Goal: Task Accomplishment & Management: Use online tool/utility

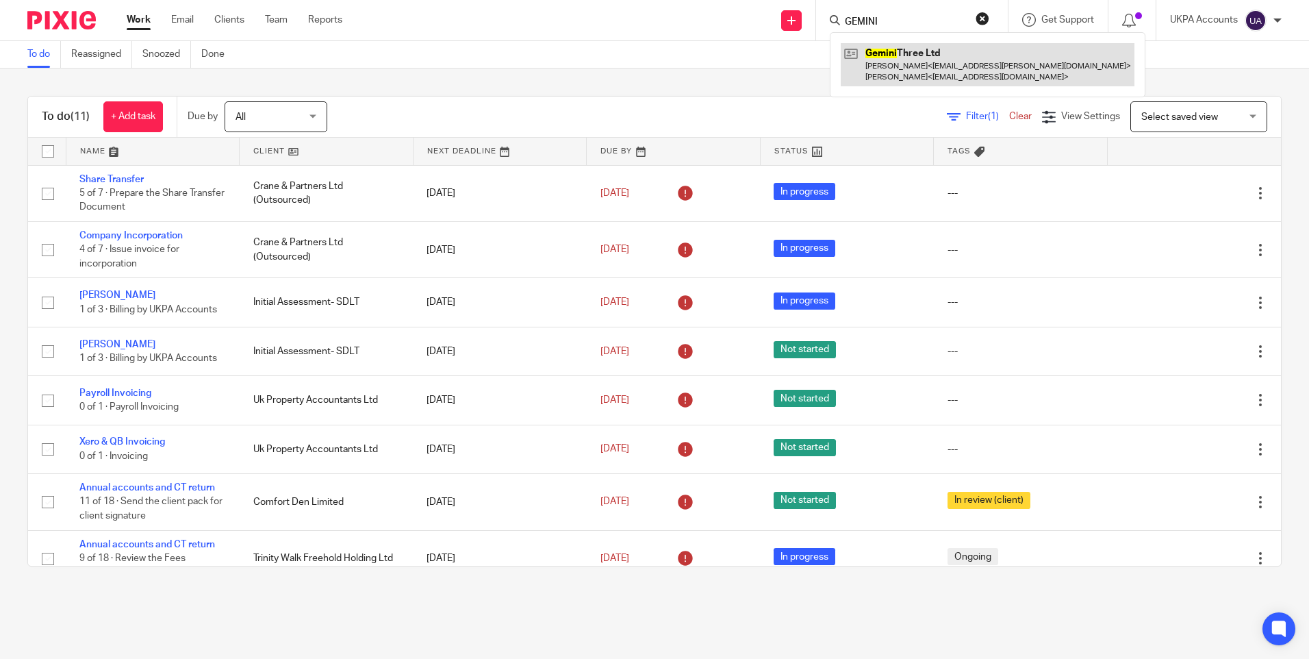
type input "GEMINI"
click at [898, 65] on link at bounding box center [988, 64] width 294 height 42
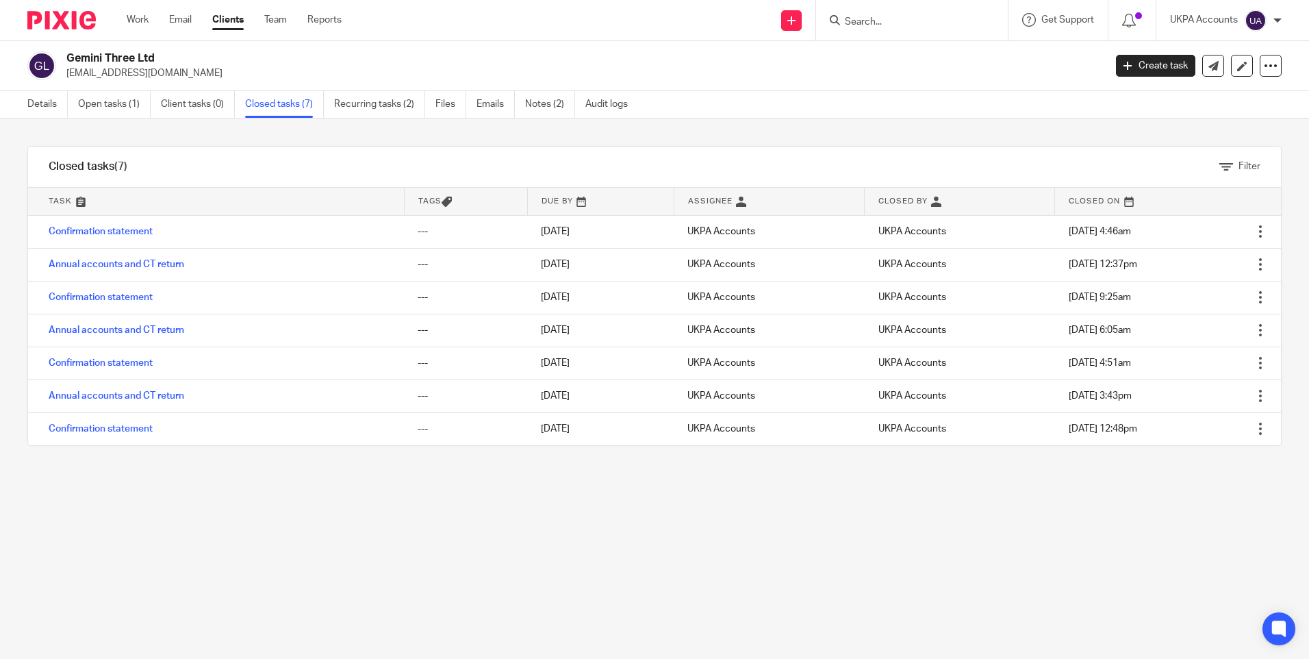
drag, startPoint x: 0, startPoint y: 0, endPoint x: 78, endPoint y: 504, distance: 509.9
click at [76, 542] on div "Filter tasks Only show tasks matching all of these conditions 1 Task name Is Is…" at bounding box center [654, 388] width 1309 height 540
click at [121, 107] on link "Open tasks (1)" at bounding box center [114, 104] width 73 height 27
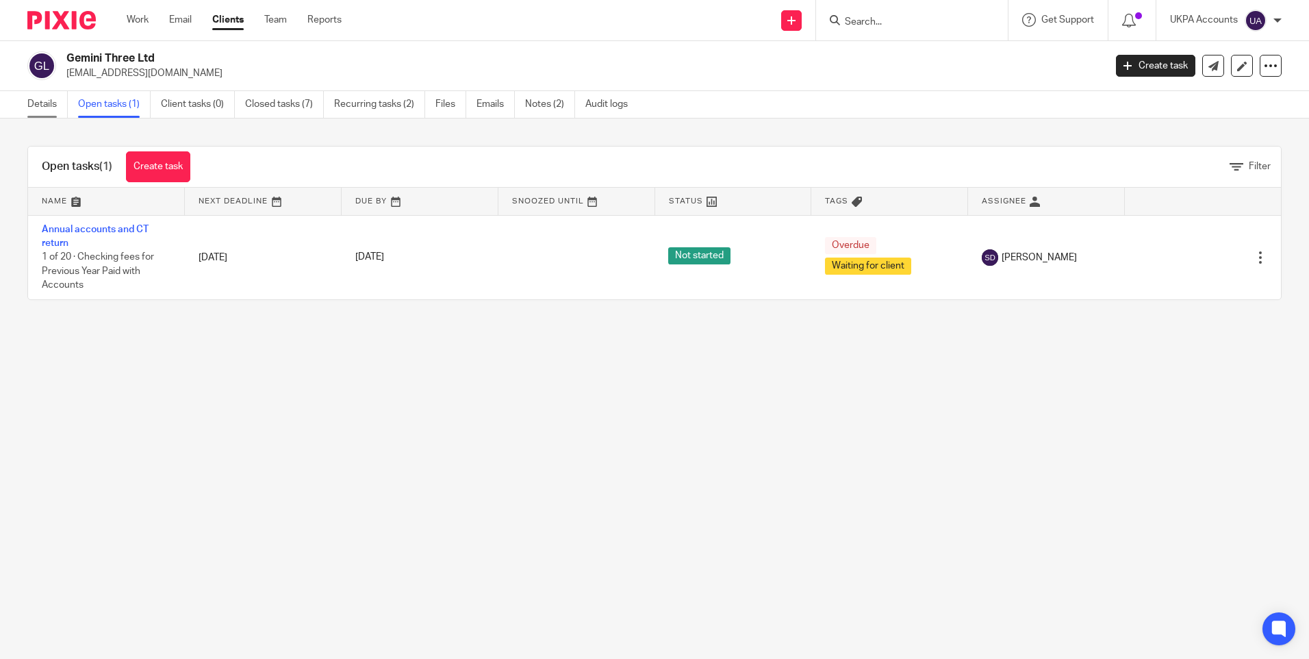
click at [40, 103] on link "Details" at bounding box center [47, 104] width 40 height 27
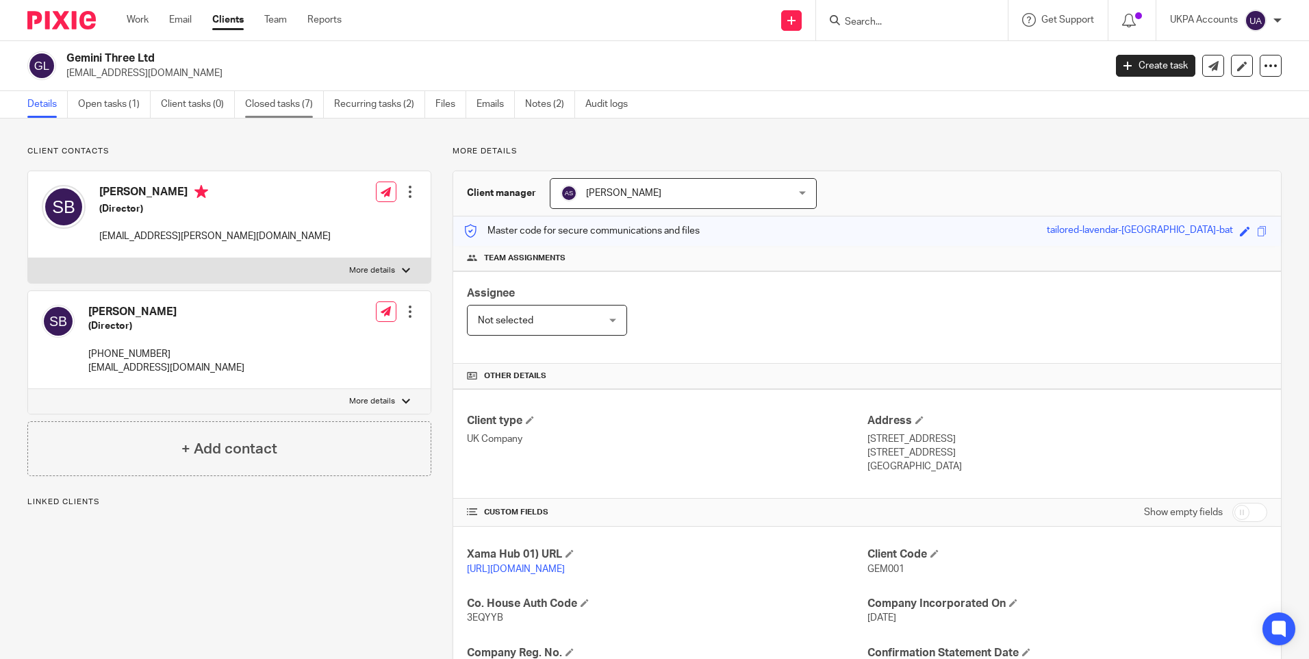
click at [280, 105] on link "Closed tasks (7)" at bounding box center [284, 104] width 79 height 27
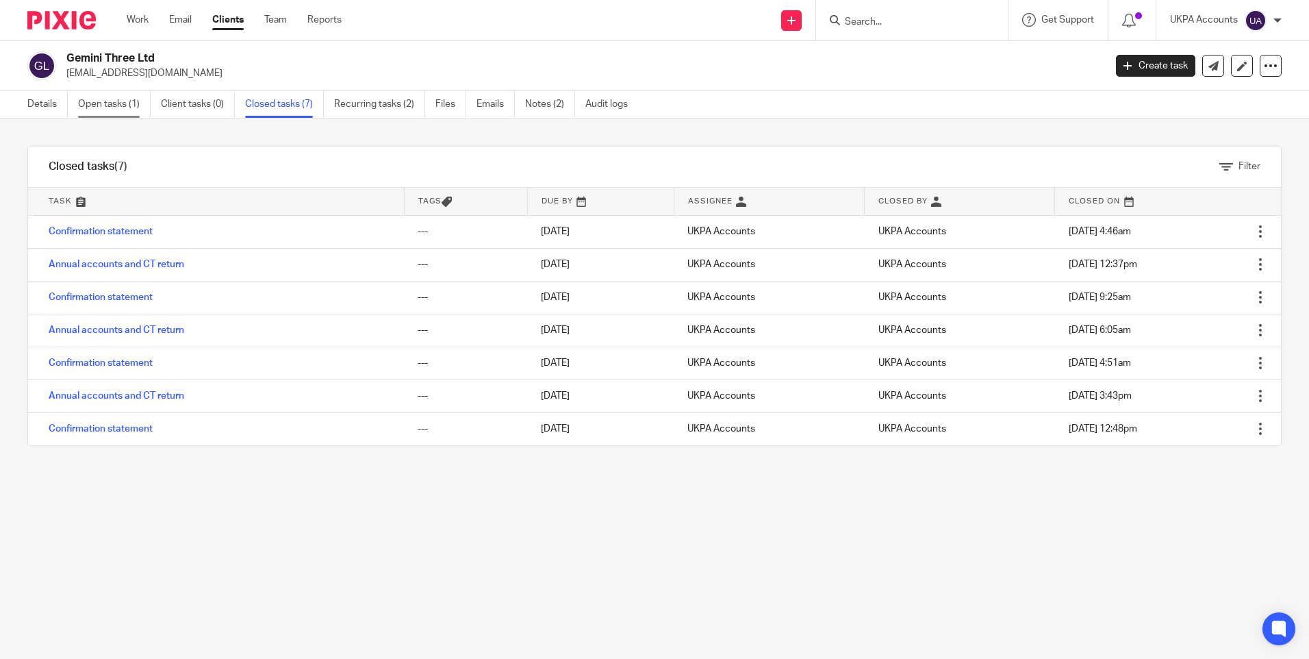
click at [114, 99] on link "Open tasks (1)" at bounding box center [114, 104] width 73 height 27
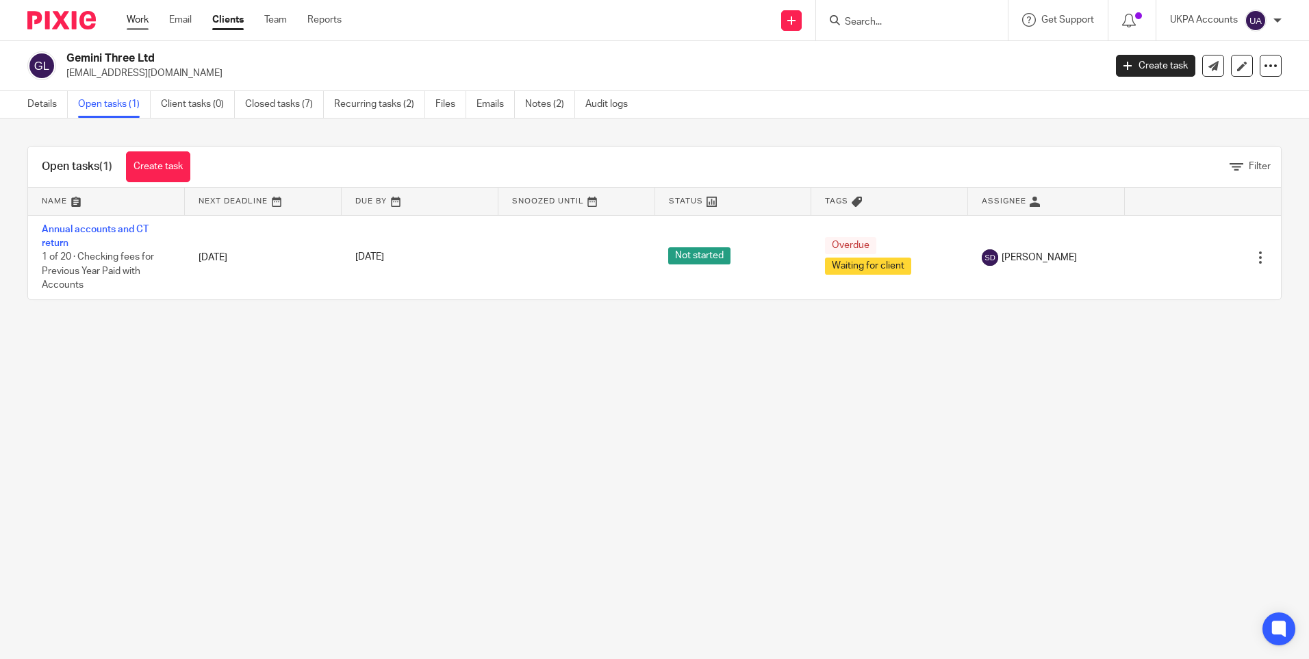
click at [146, 16] on link "Work" at bounding box center [138, 20] width 22 height 14
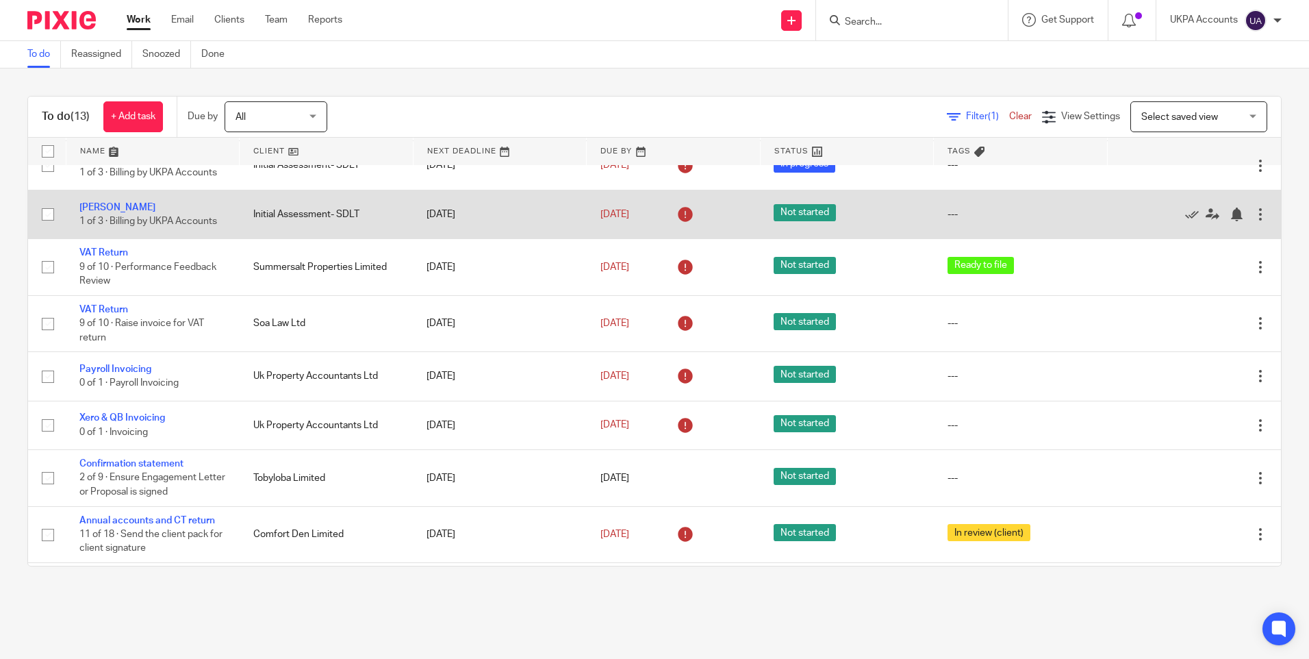
scroll to position [309, 0]
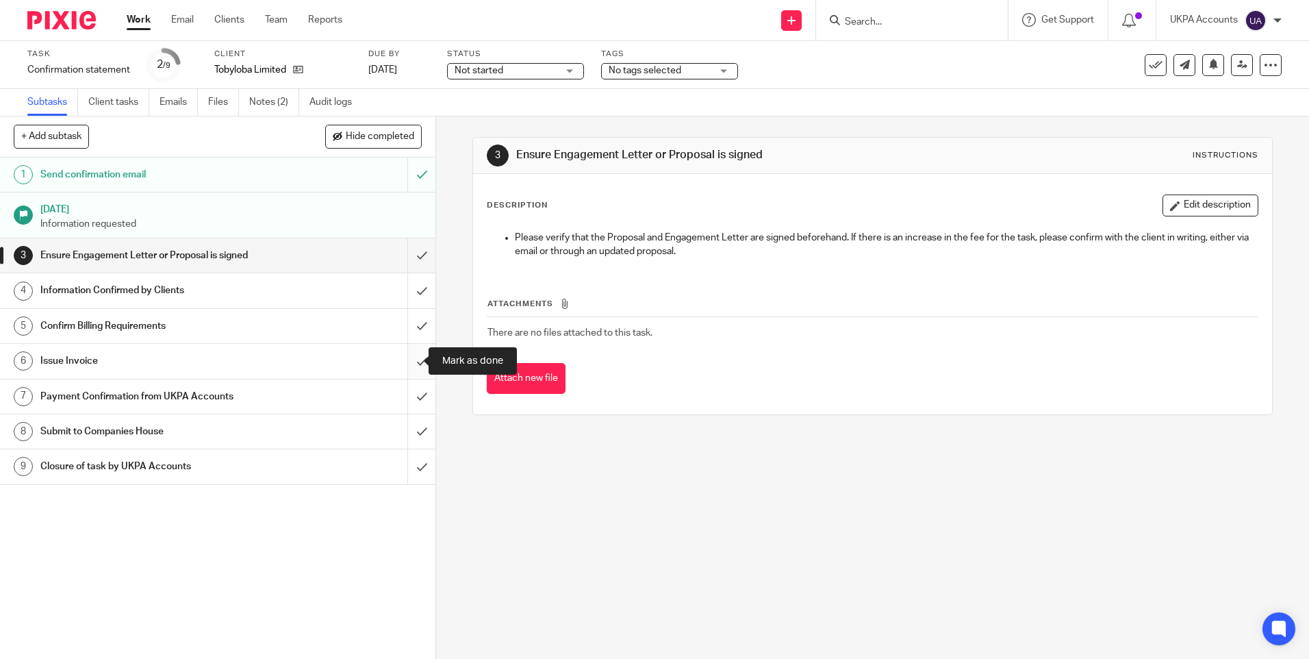
click at [405, 359] on input "submit" at bounding box center [217, 361] width 435 height 34
click at [408, 322] on input "submit" at bounding box center [217, 326] width 435 height 34
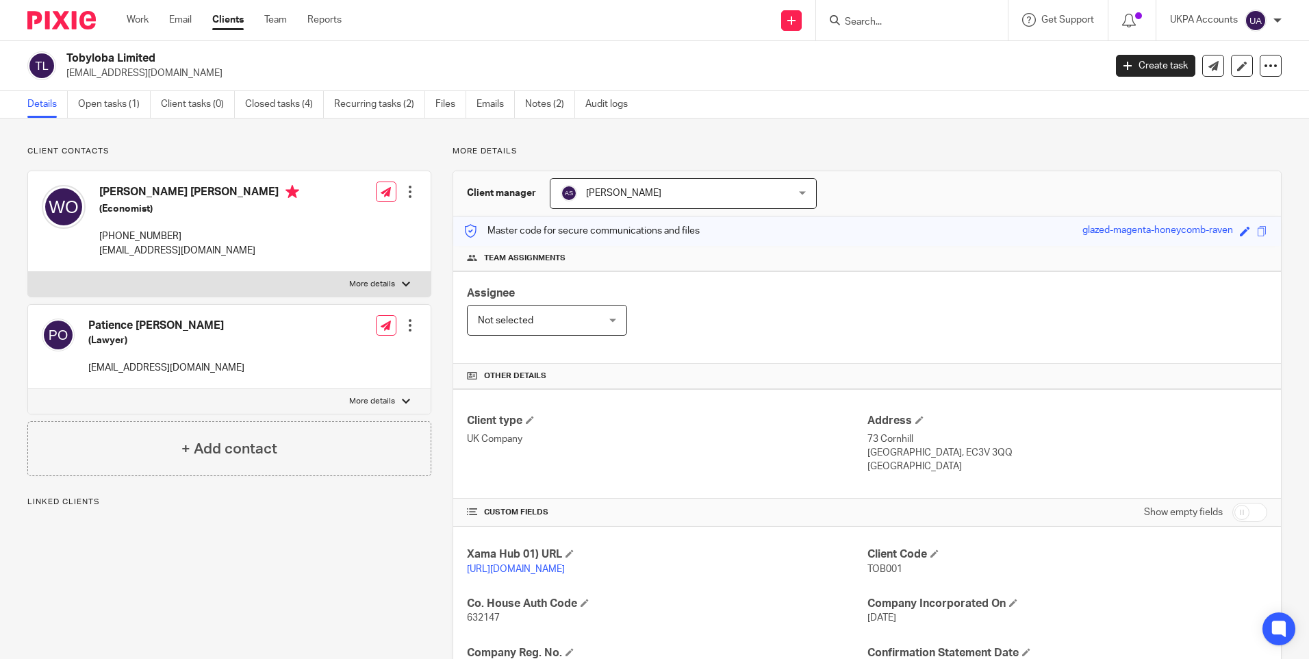
scroll to position [137, 0]
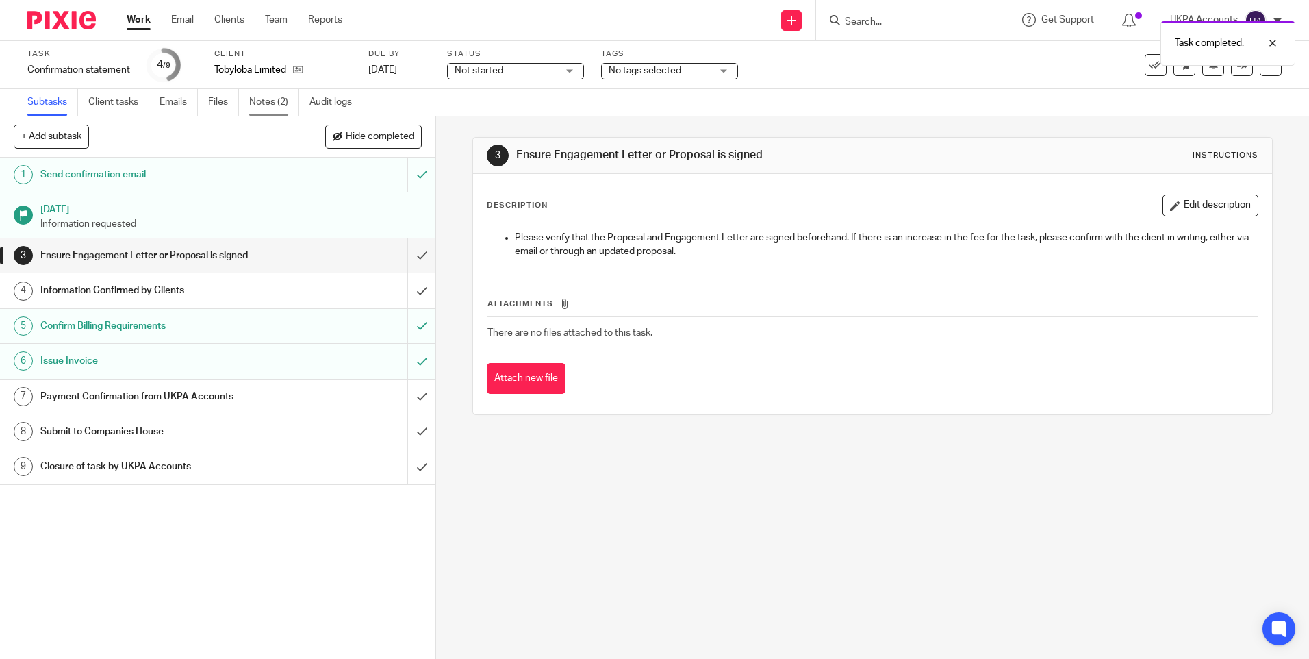
click at [278, 109] on link "Notes (2)" at bounding box center [274, 102] width 50 height 27
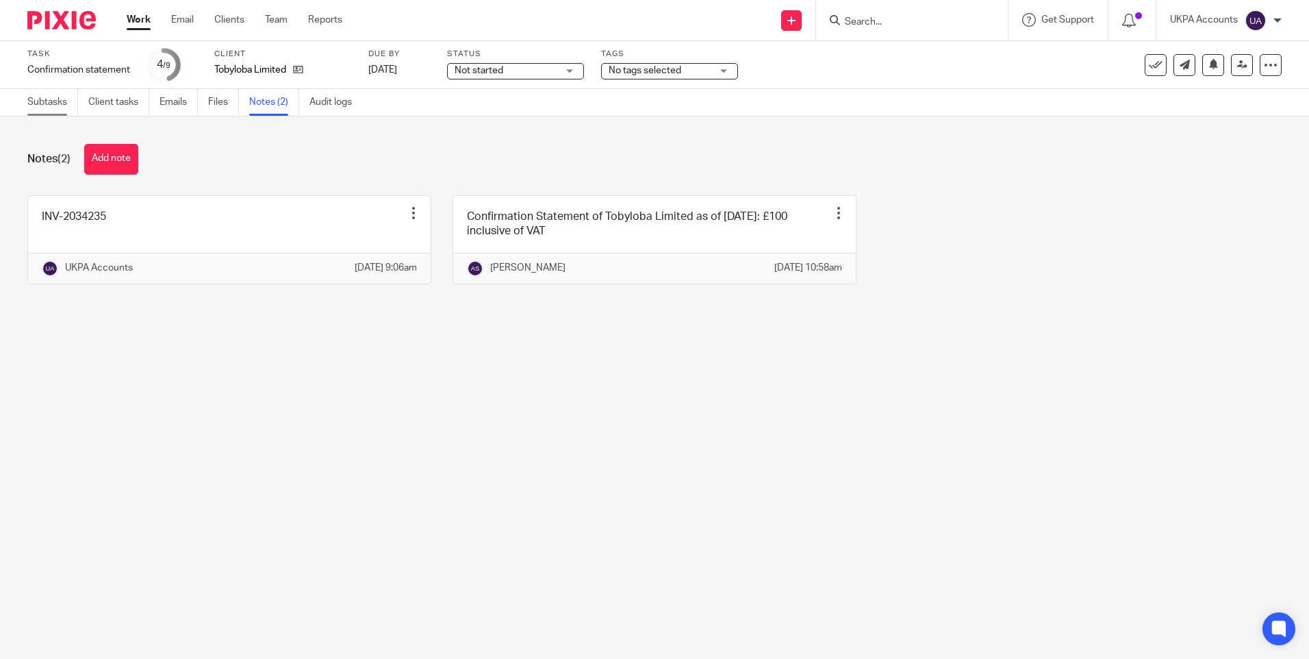
click at [50, 107] on link "Subtasks" at bounding box center [52, 102] width 51 height 27
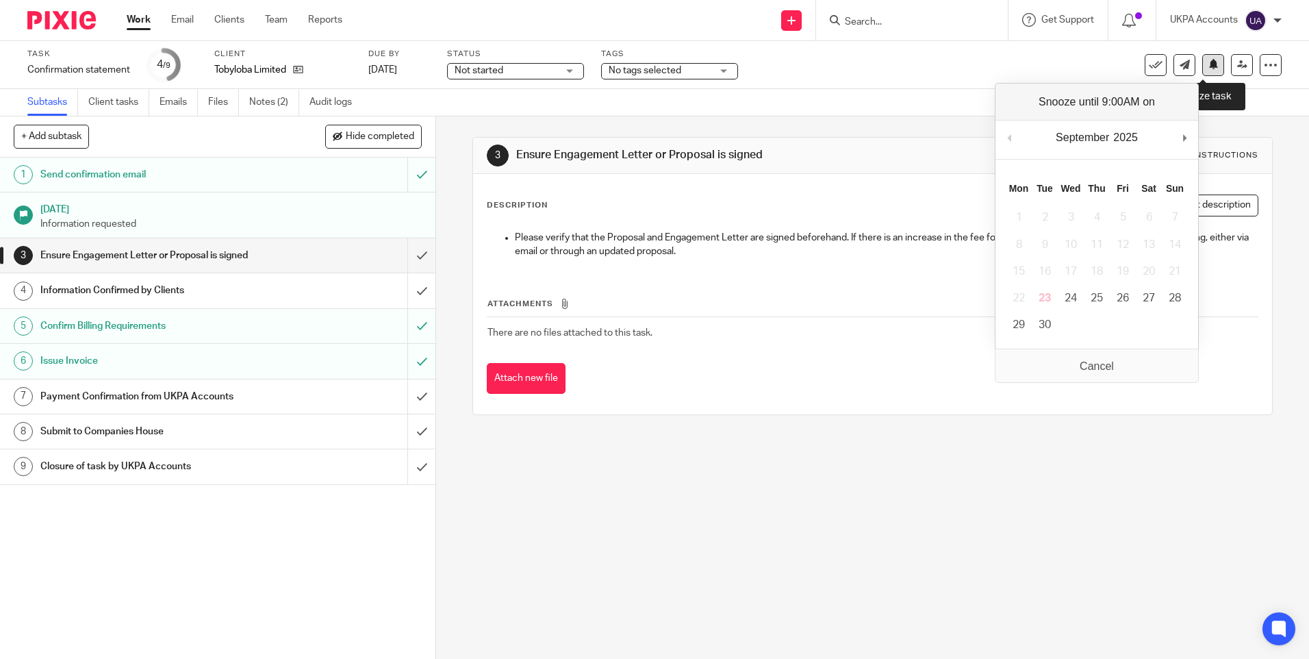
click at [1208, 66] on icon at bounding box center [1213, 64] width 10 height 10
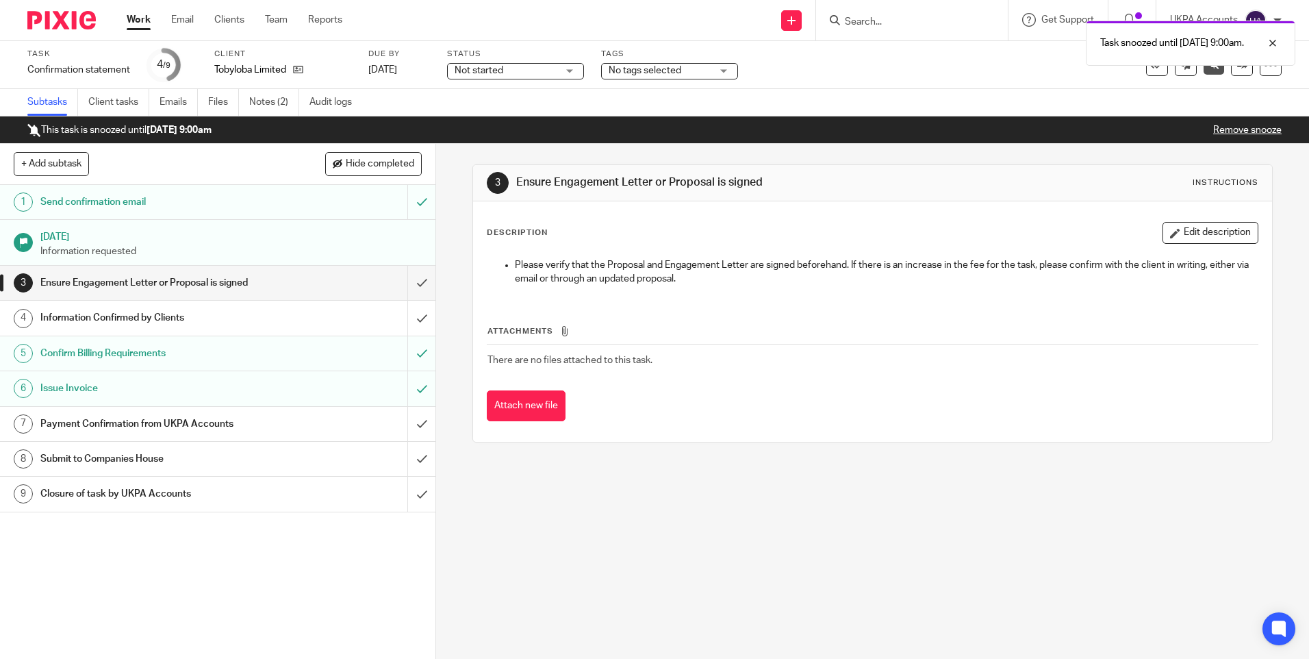
click at [713, 544] on div "3 Ensure Engagement Letter or Proposal is signed Instructions Description Edit …" at bounding box center [872, 401] width 873 height 515
click at [141, 18] on link "Work" at bounding box center [139, 20] width 24 height 14
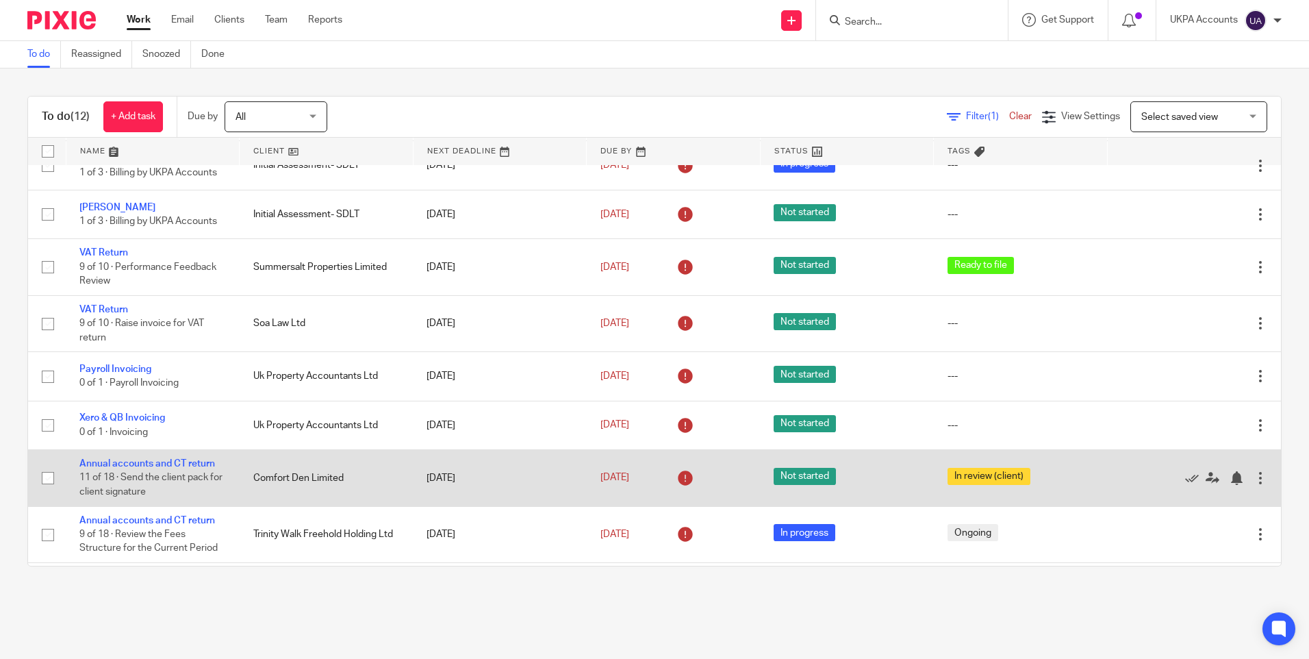
scroll to position [253, 0]
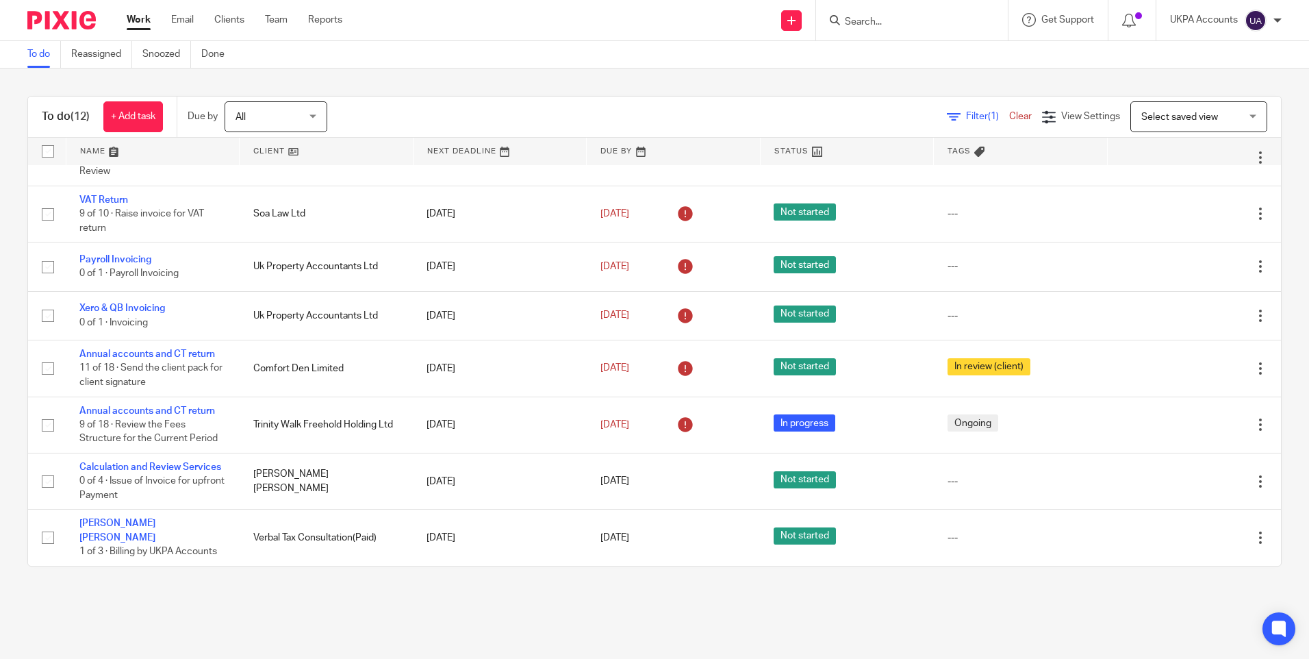
click at [142, 21] on link "Work" at bounding box center [139, 20] width 24 height 14
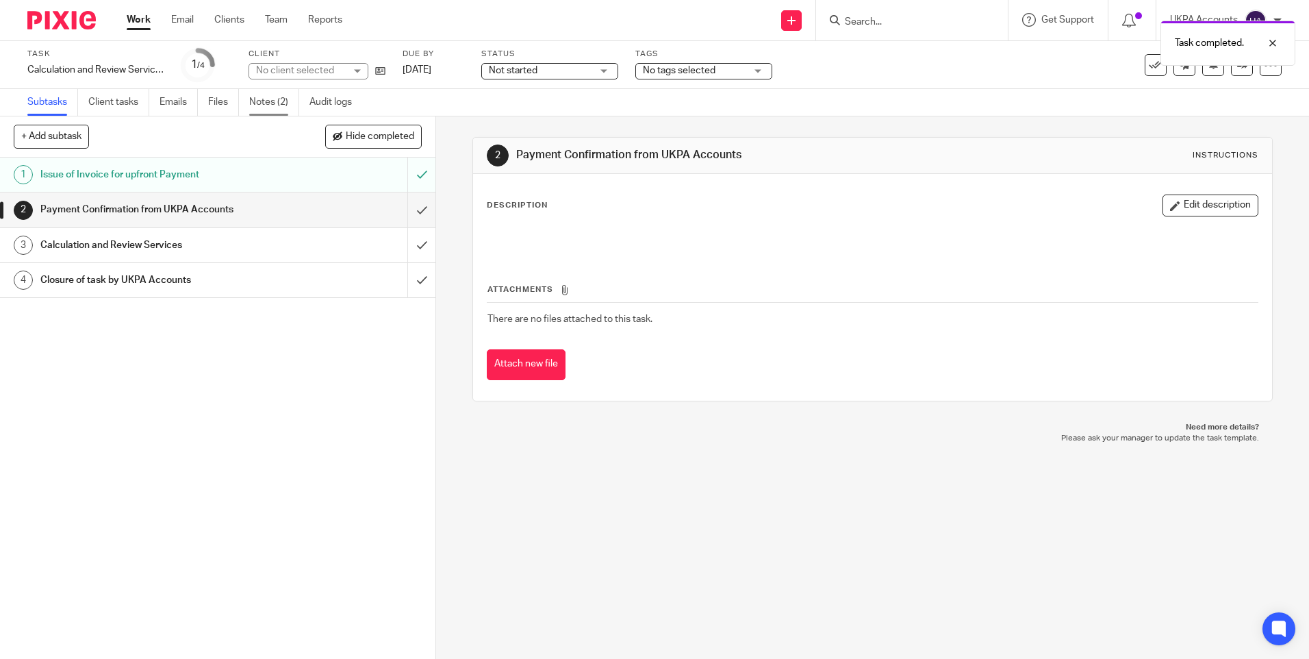
click at [268, 99] on link "Notes (2)" at bounding box center [274, 102] width 50 height 27
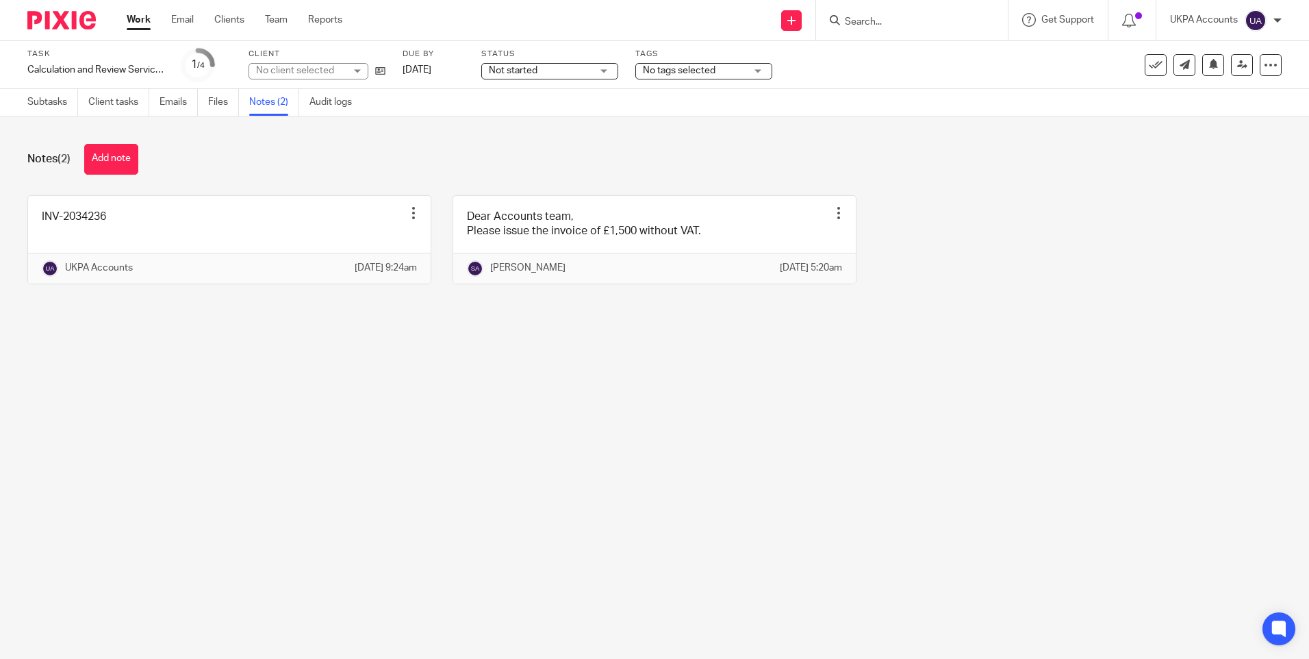
click at [510, 403] on main "Task Calculation and Review Services Save Calculation and Review Services 1 /4 …" at bounding box center [654, 329] width 1309 height 659
click at [602, 464] on main "Task Calculation and Review Services Save Calculation and Review Services 1 /4 …" at bounding box center [654, 329] width 1309 height 659
click at [519, 437] on main "Task Calculation and Review Services Save Calculation and Review Services 1 /4 …" at bounding box center [654, 329] width 1309 height 659
click at [602, 424] on main "Task Calculation and Review Services Save Calculation and Review Services 1 /4 …" at bounding box center [654, 329] width 1309 height 659
click at [59, 98] on link "Subtasks" at bounding box center [52, 102] width 51 height 27
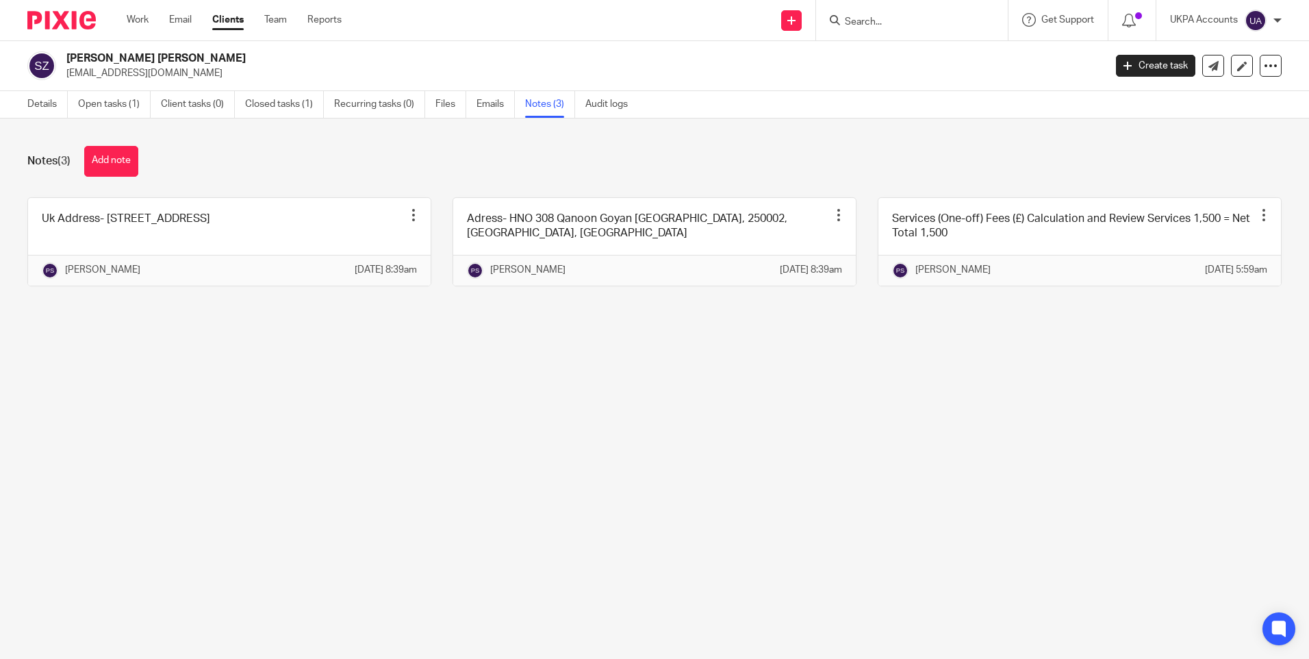
click at [725, 524] on main "Syed Naved Hasan Zaidi naveedzaidi@gmail.com Create task Update from Companies …" at bounding box center [654, 329] width 1309 height 659
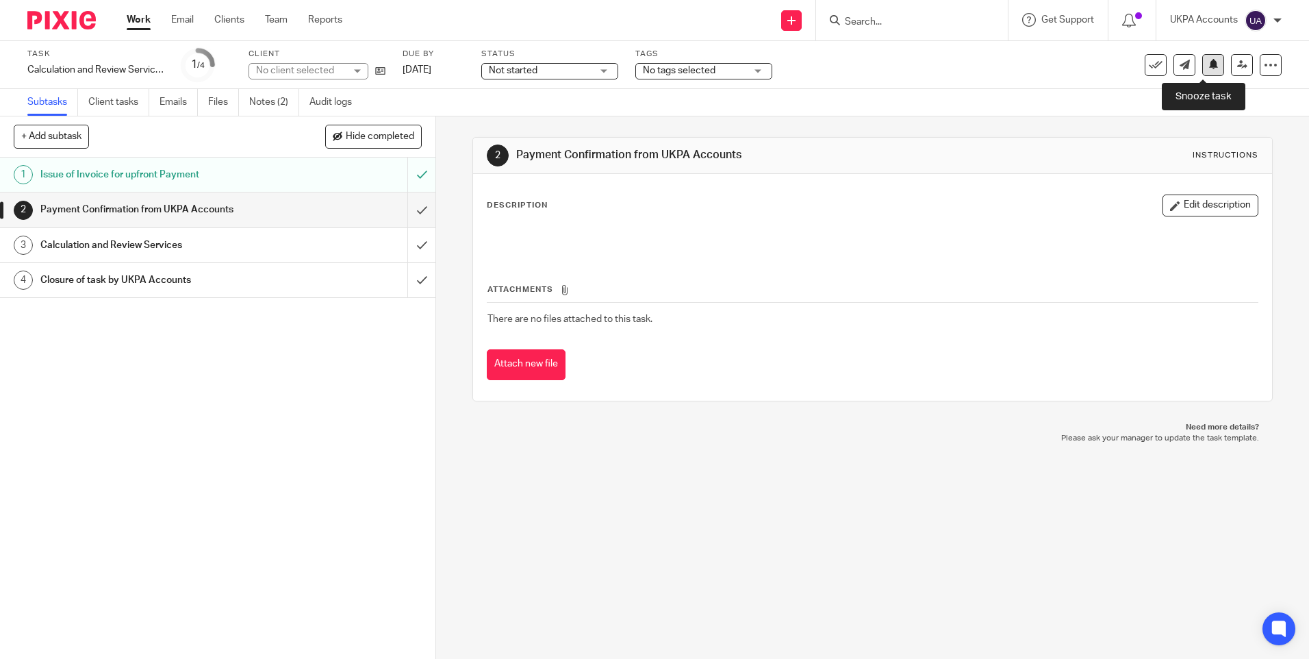
click at [1208, 68] on icon at bounding box center [1213, 64] width 10 height 10
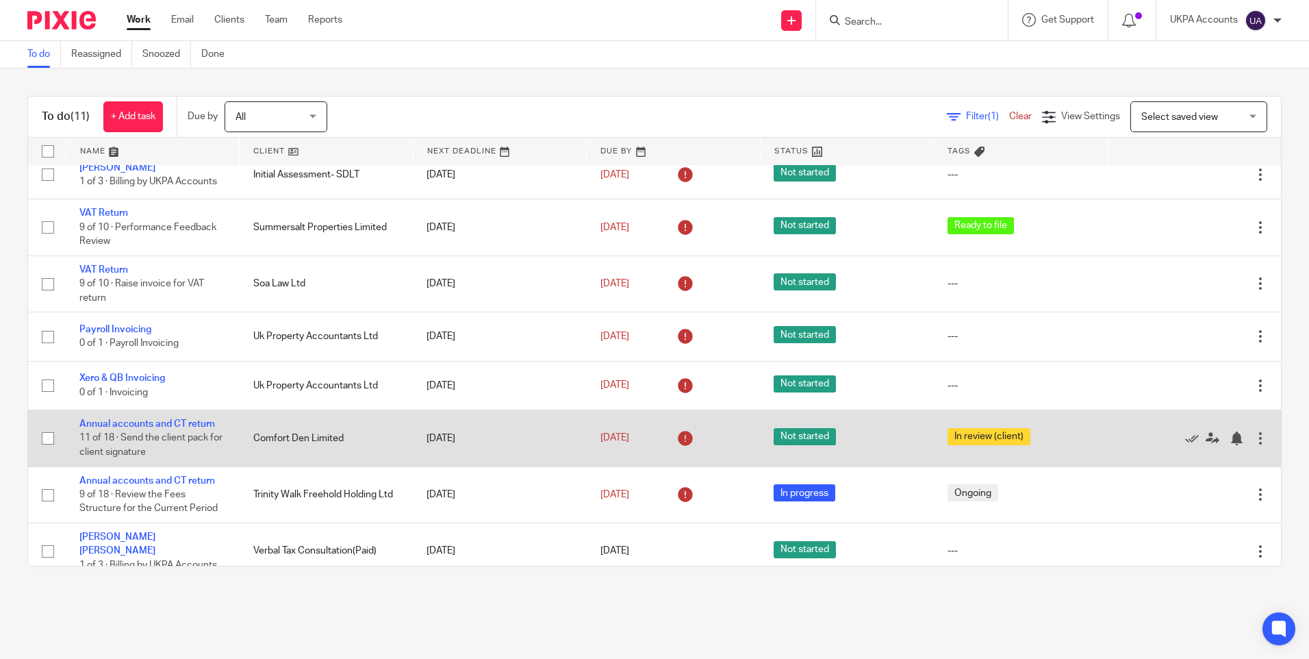
scroll to position [182, 0]
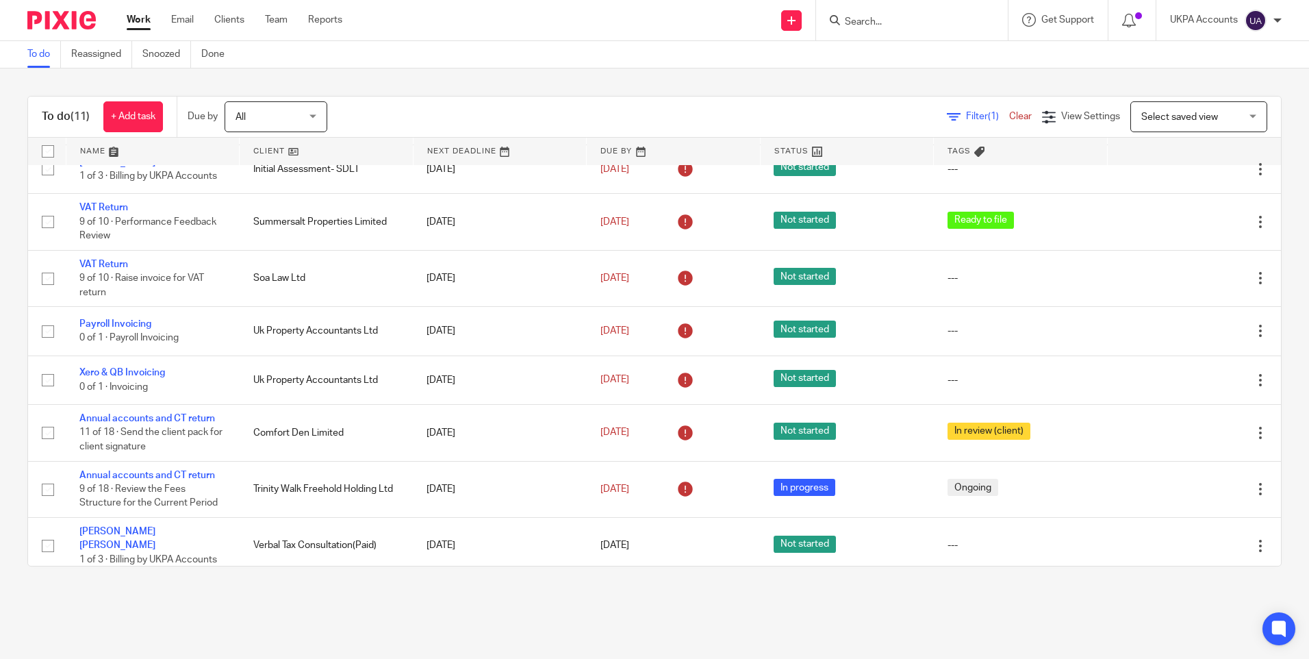
click at [134, 14] on link "Work" at bounding box center [139, 20] width 24 height 14
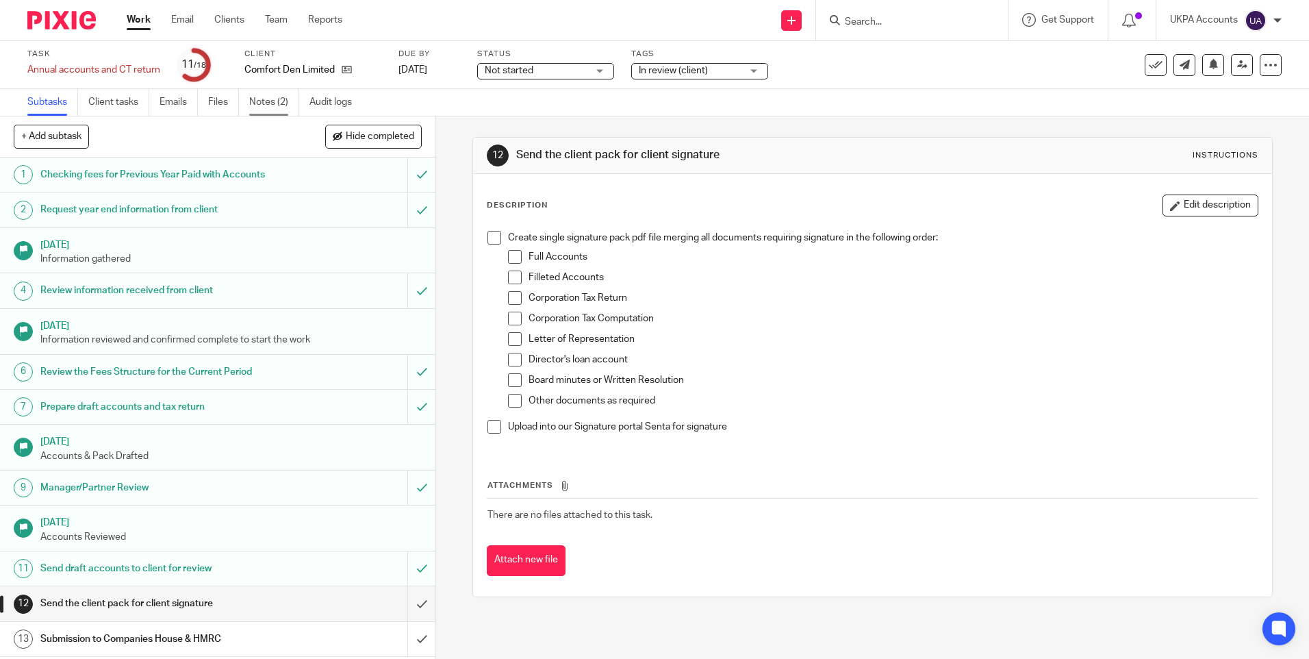
drag, startPoint x: 0, startPoint y: 0, endPoint x: 271, endPoint y: 105, distance: 290.6
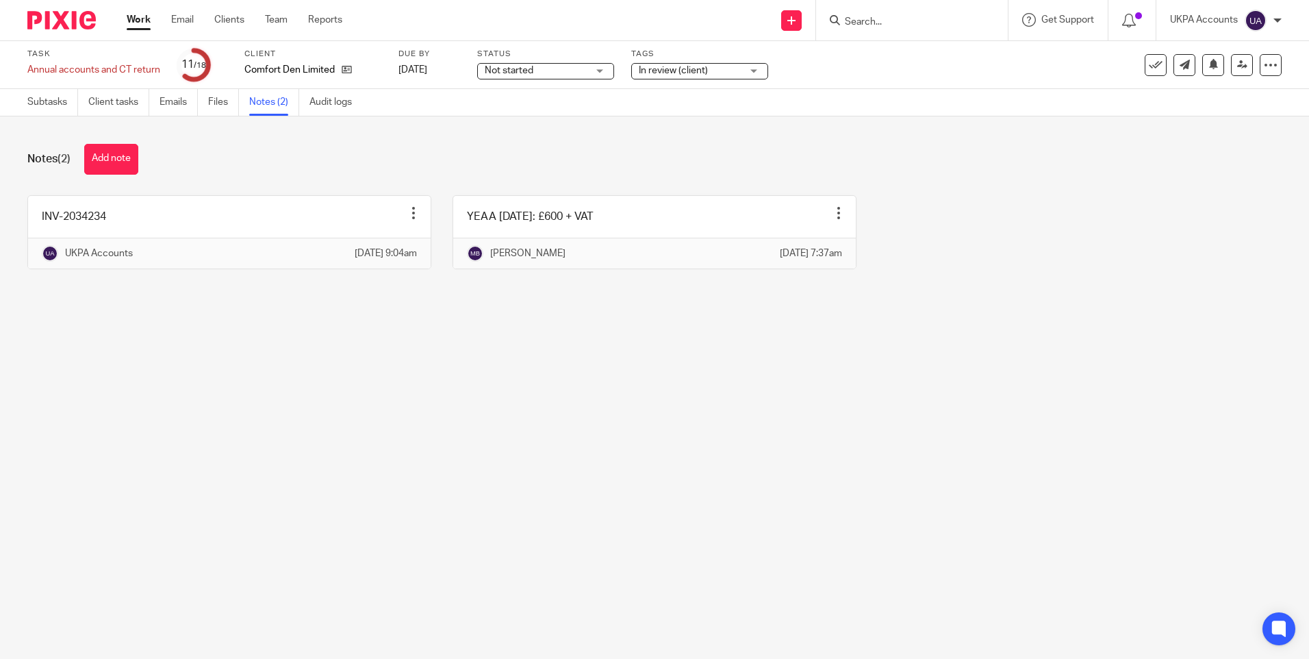
click at [541, 471] on main "Task Annual accounts and CT return Save Annual accounts and CT return 11 /18 Cl…" at bounding box center [654, 329] width 1309 height 659
click at [518, 439] on main "Task Annual accounts and CT return Save Annual accounts and CT return 11 /18 Cl…" at bounding box center [654, 329] width 1309 height 659
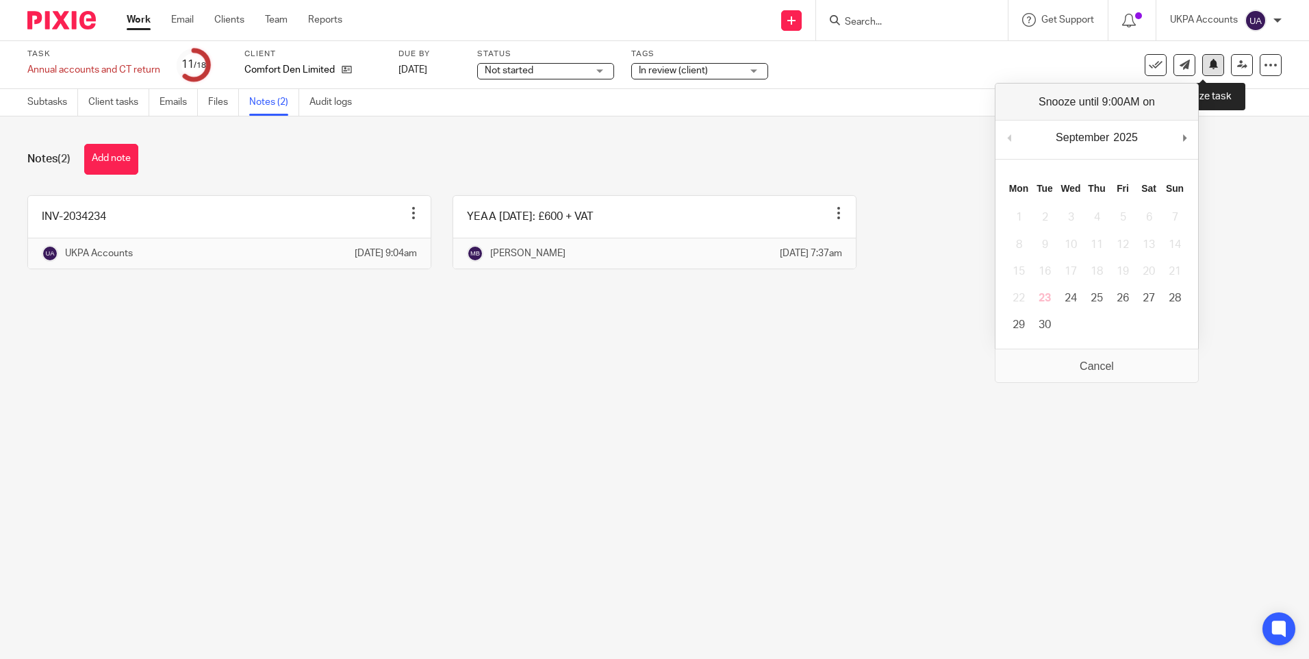
click at [1208, 67] on icon at bounding box center [1213, 64] width 10 height 10
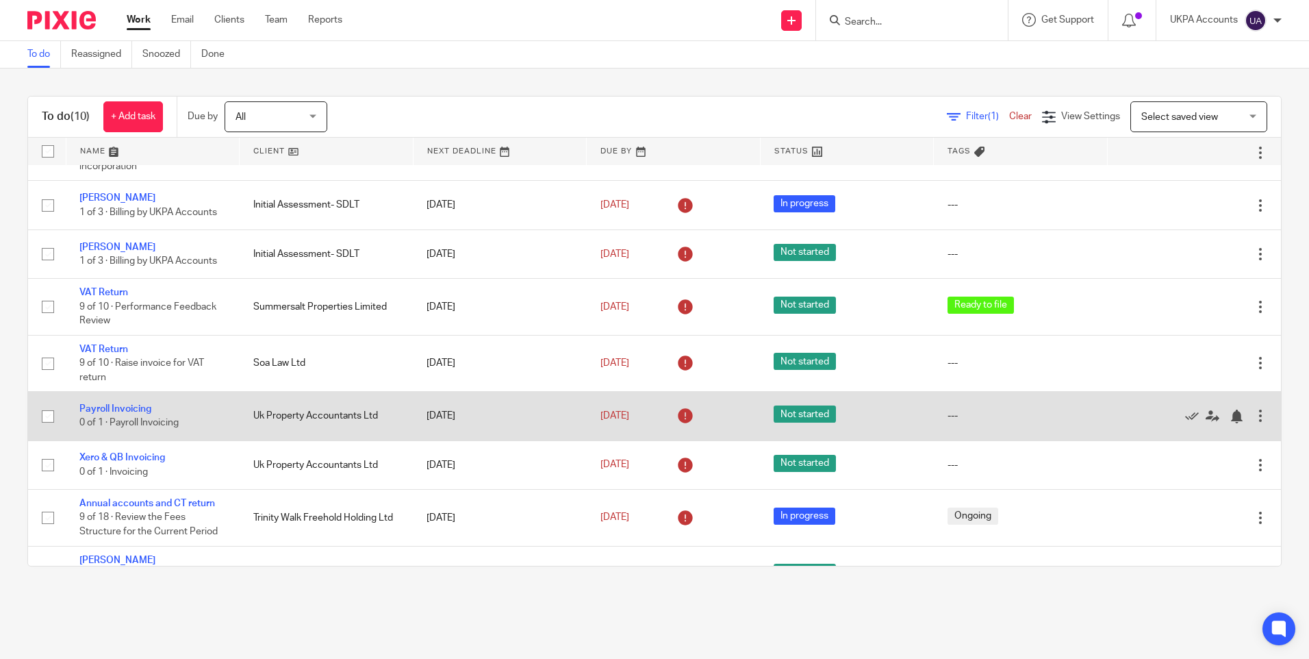
scroll to position [126, 0]
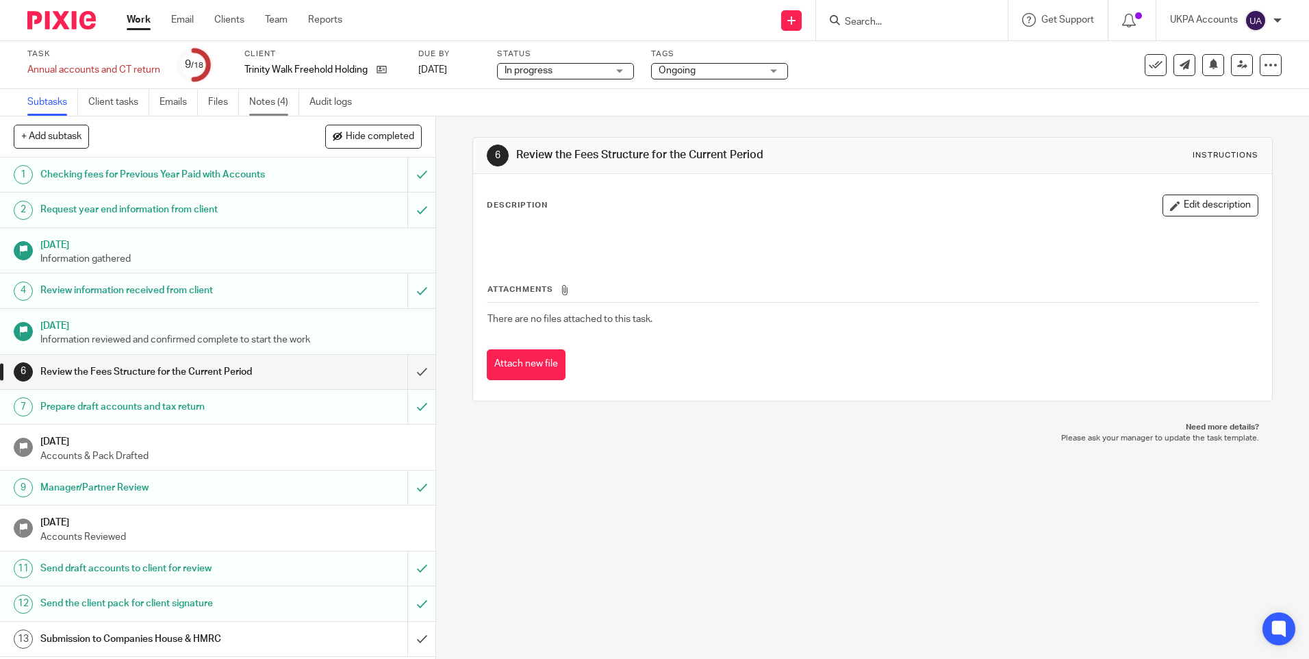
click at [268, 104] on link "Notes (4)" at bounding box center [274, 102] width 50 height 27
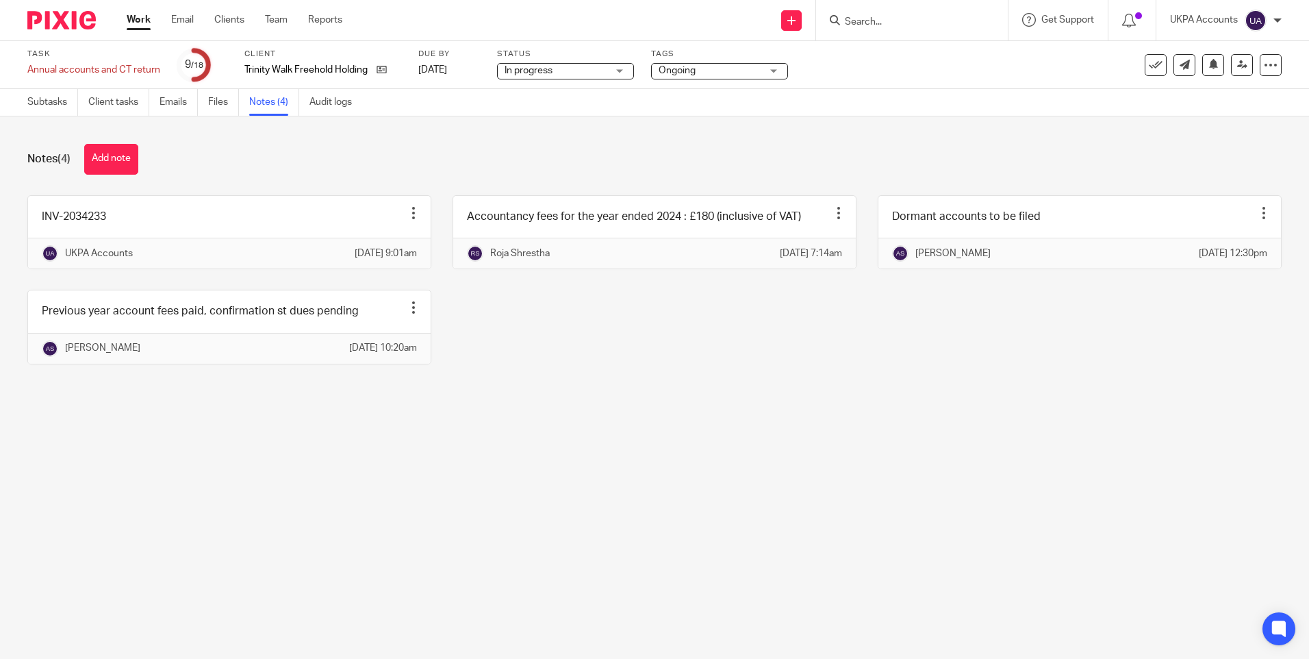
click at [548, 412] on div "Notes (4) Add note INV-2034233 Edit note Delete note UKPA Accounts [DATE] 9:01a…" at bounding box center [654, 264] width 1309 height 296
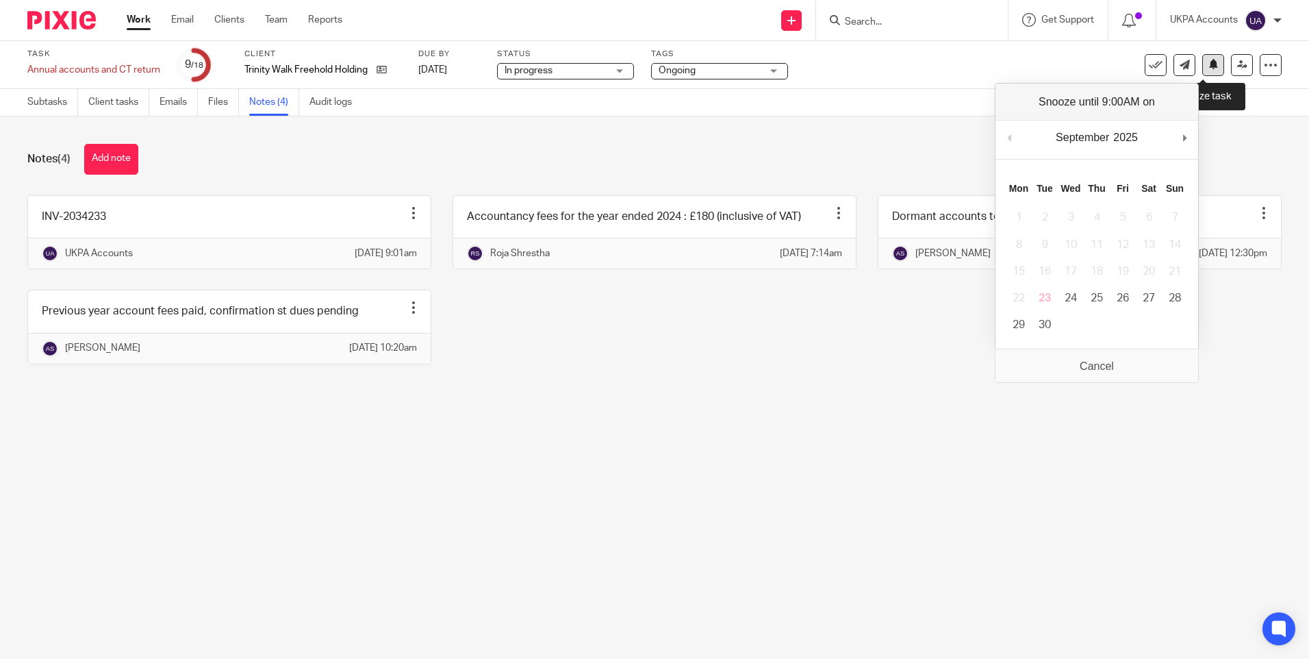
click at [1206, 70] on button at bounding box center [1213, 65] width 22 height 22
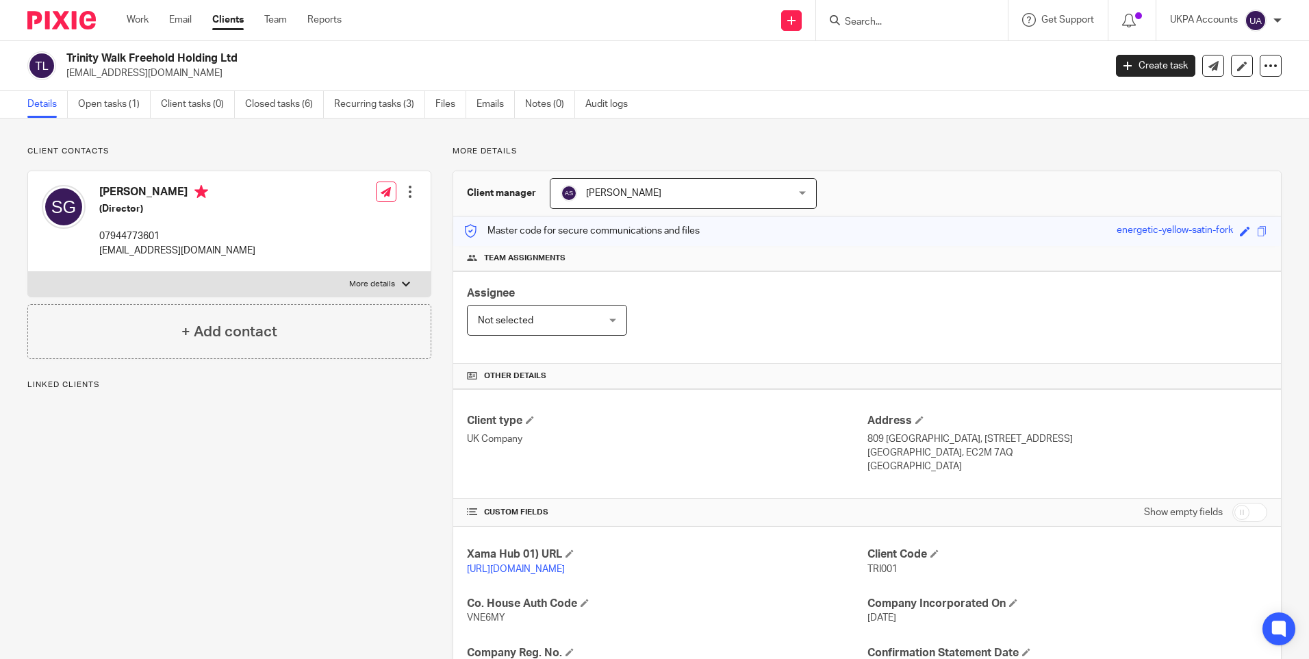
scroll to position [274, 0]
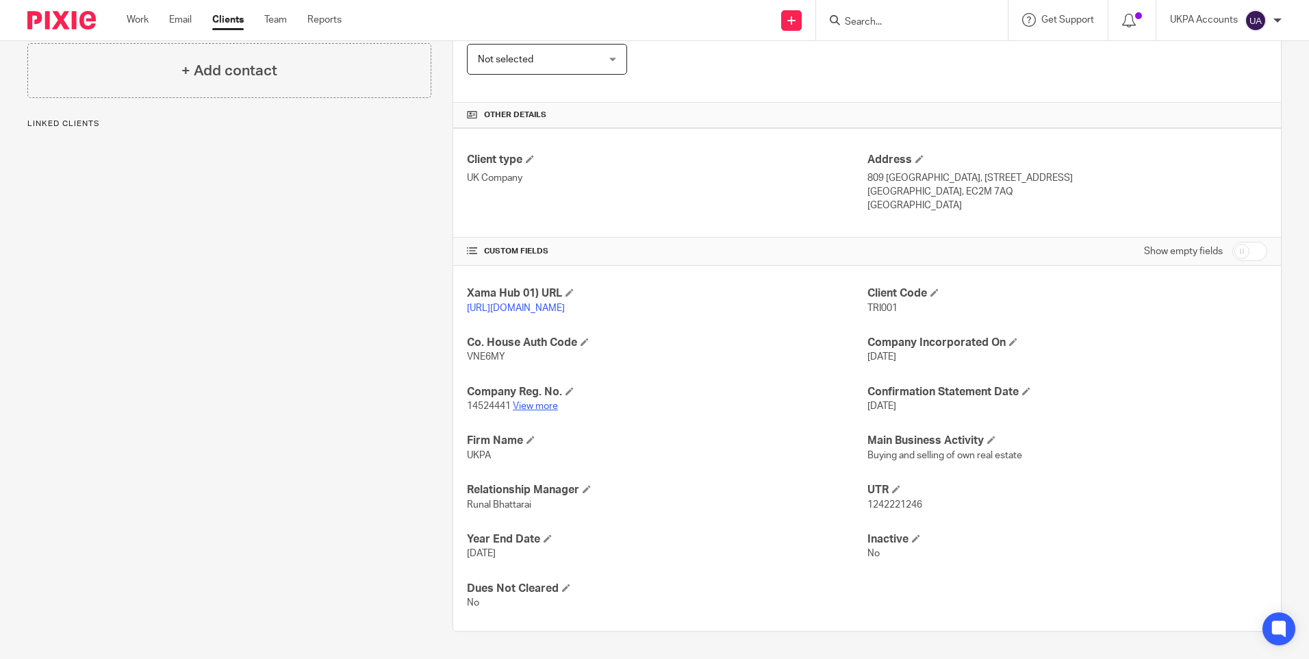
click at [542, 410] on link "View more" at bounding box center [535, 406] width 45 height 10
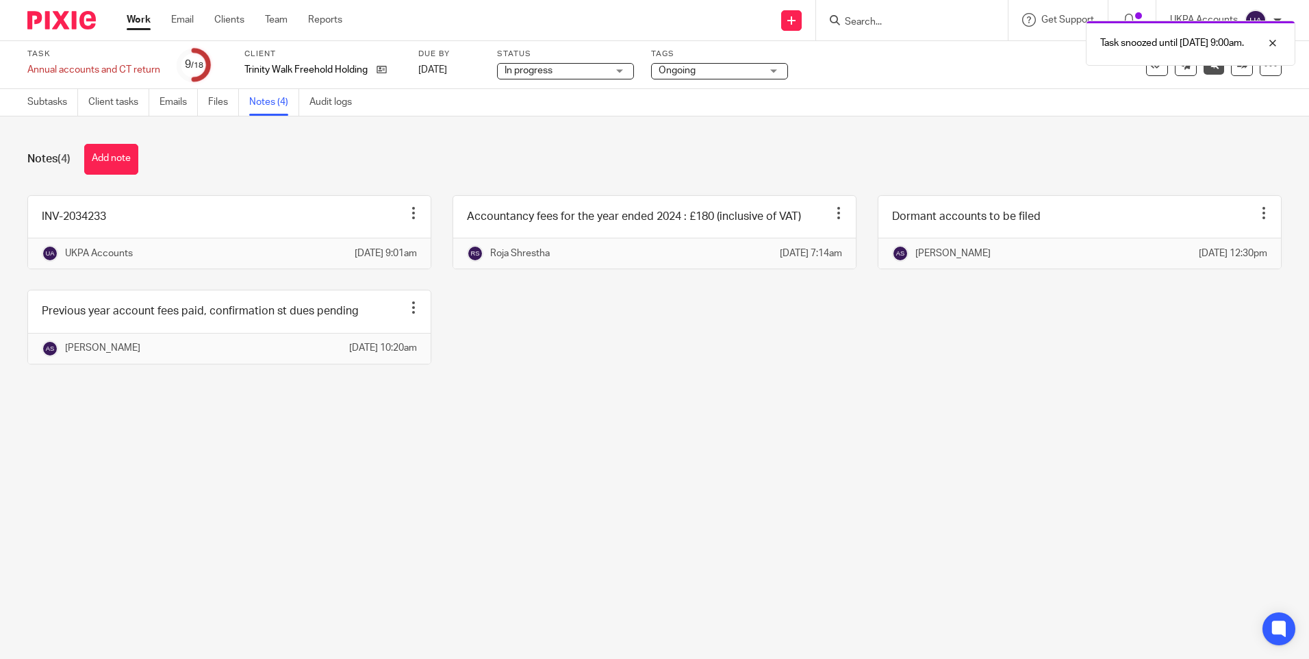
click at [133, 21] on link "Work" at bounding box center [139, 20] width 24 height 14
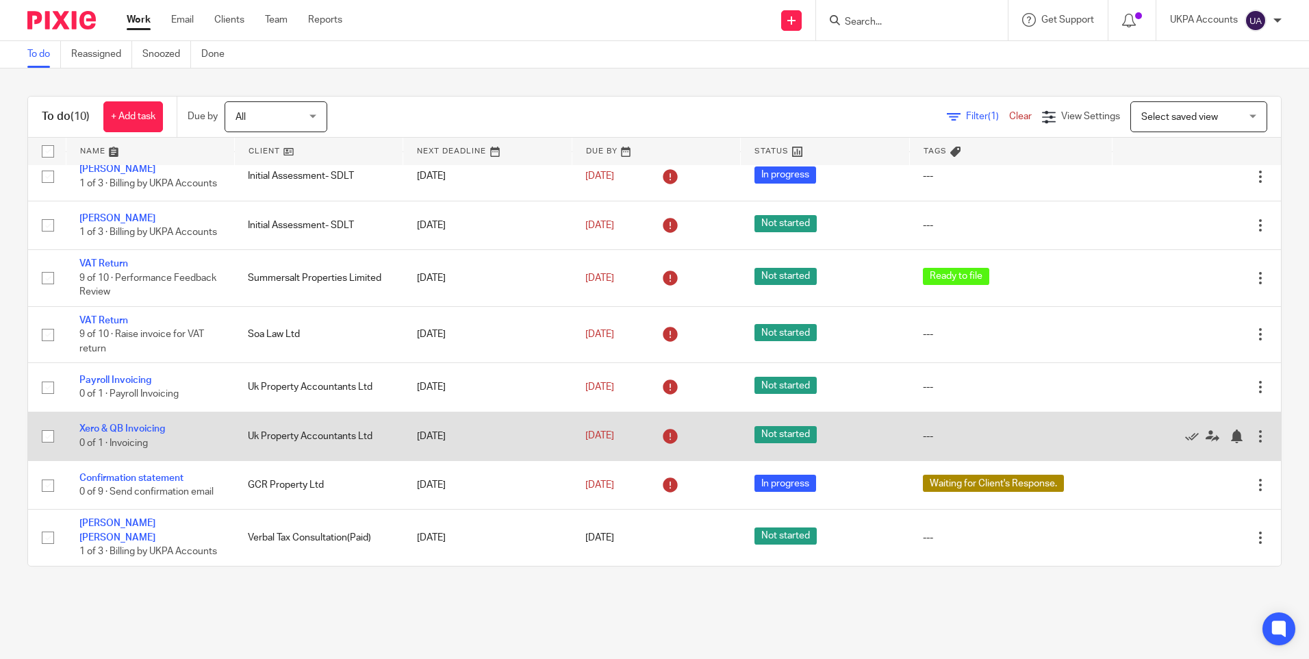
scroll to position [141, 0]
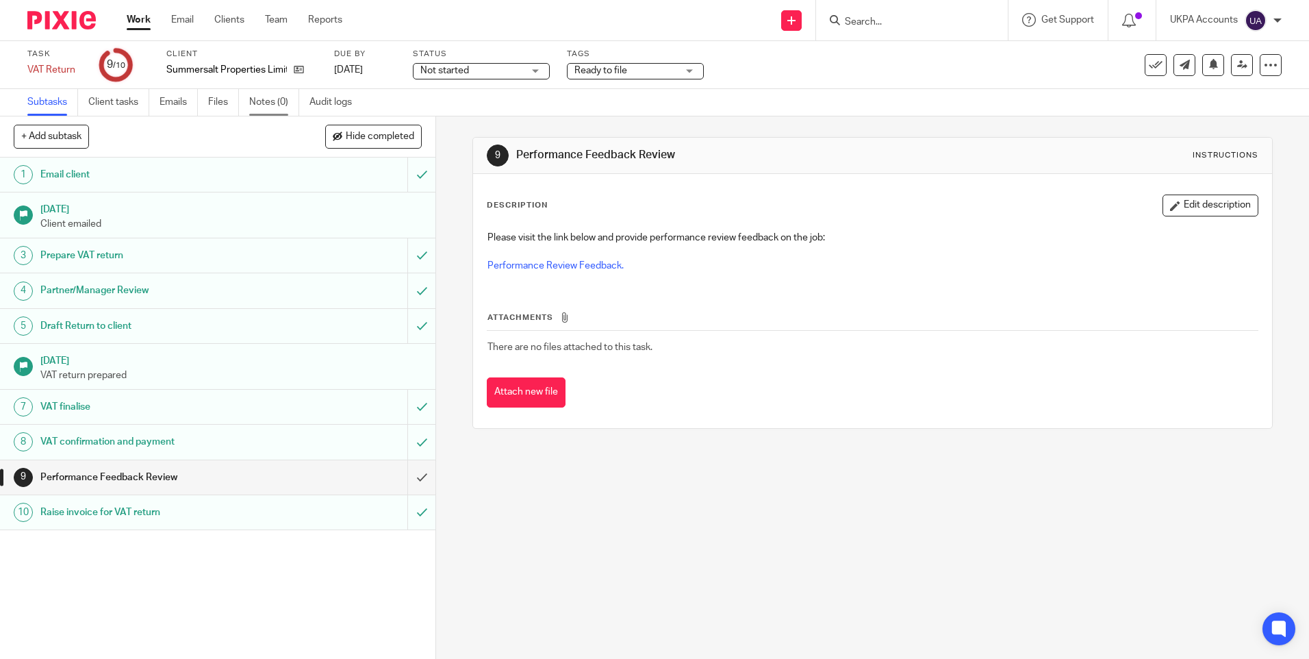
click at [268, 105] on link "Notes (0)" at bounding box center [274, 102] width 50 height 27
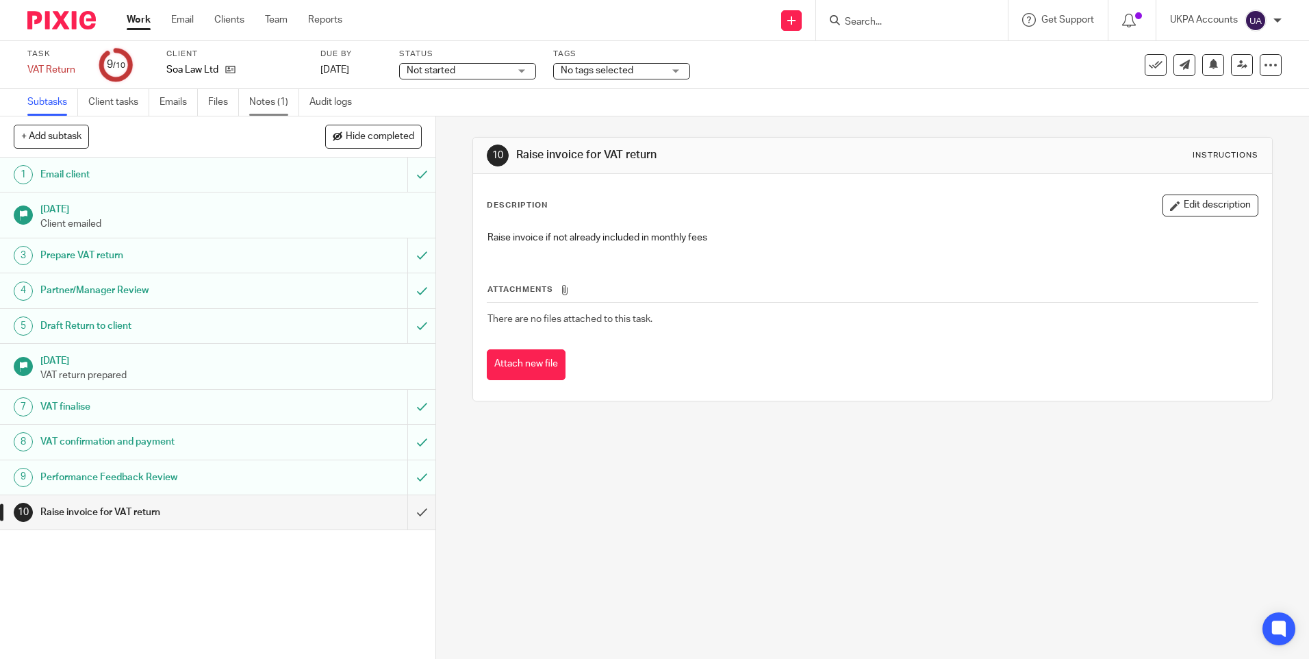
click at [285, 104] on link "Notes (1)" at bounding box center [274, 102] width 50 height 27
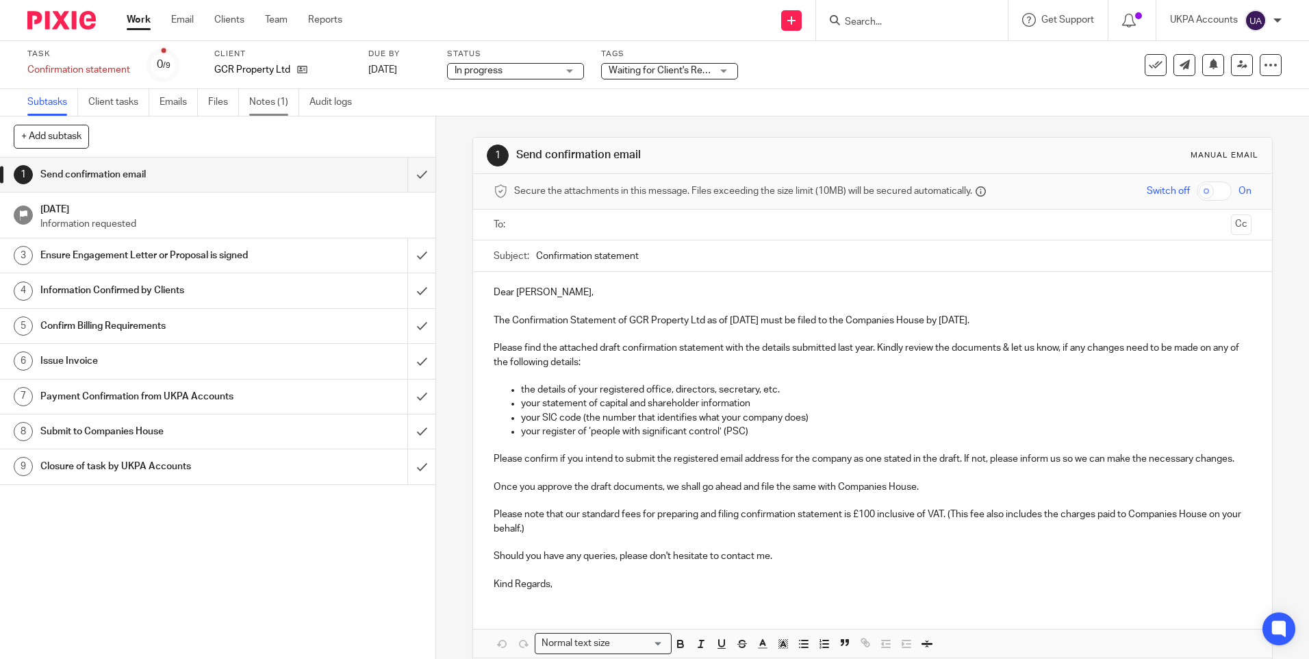
click at [283, 100] on link "Notes (1)" at bounding box center [274, 102] width 50 height 27
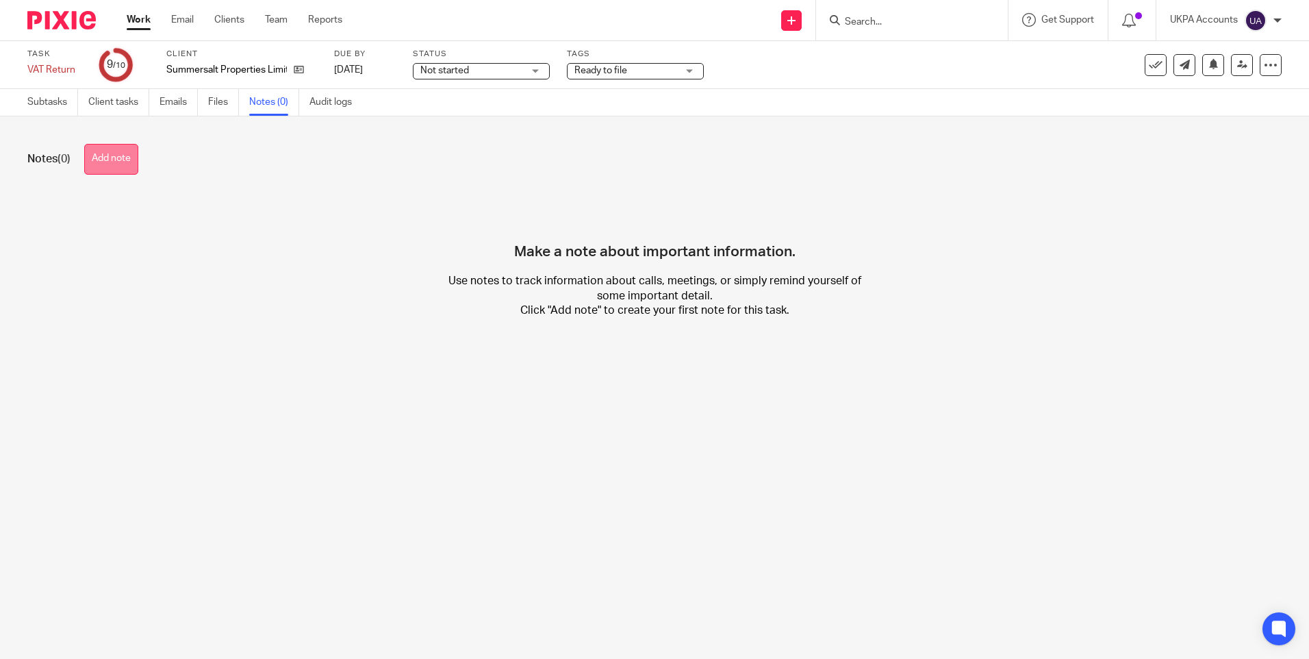
click at [127, 166] on button "Add note" at bounding box center [111, 159] width 54 height 31
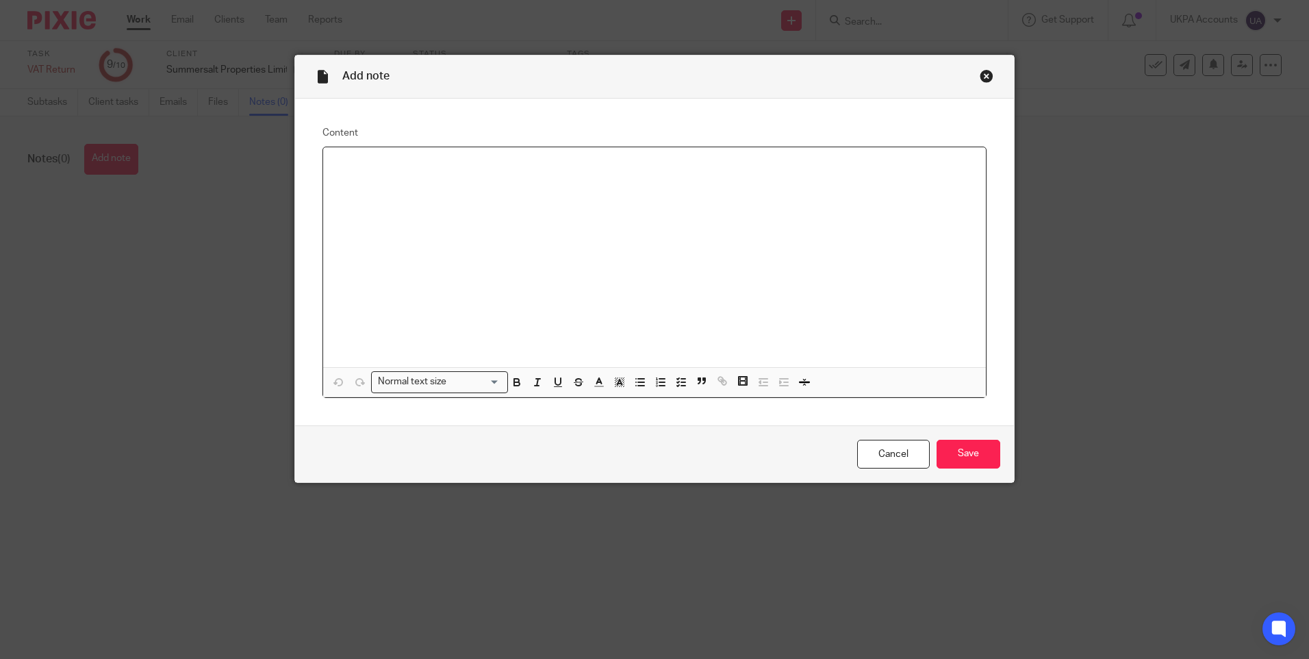
paste div
click at [969, 455] on input "Save" at bounding box center [969, 454] width 64 height 29
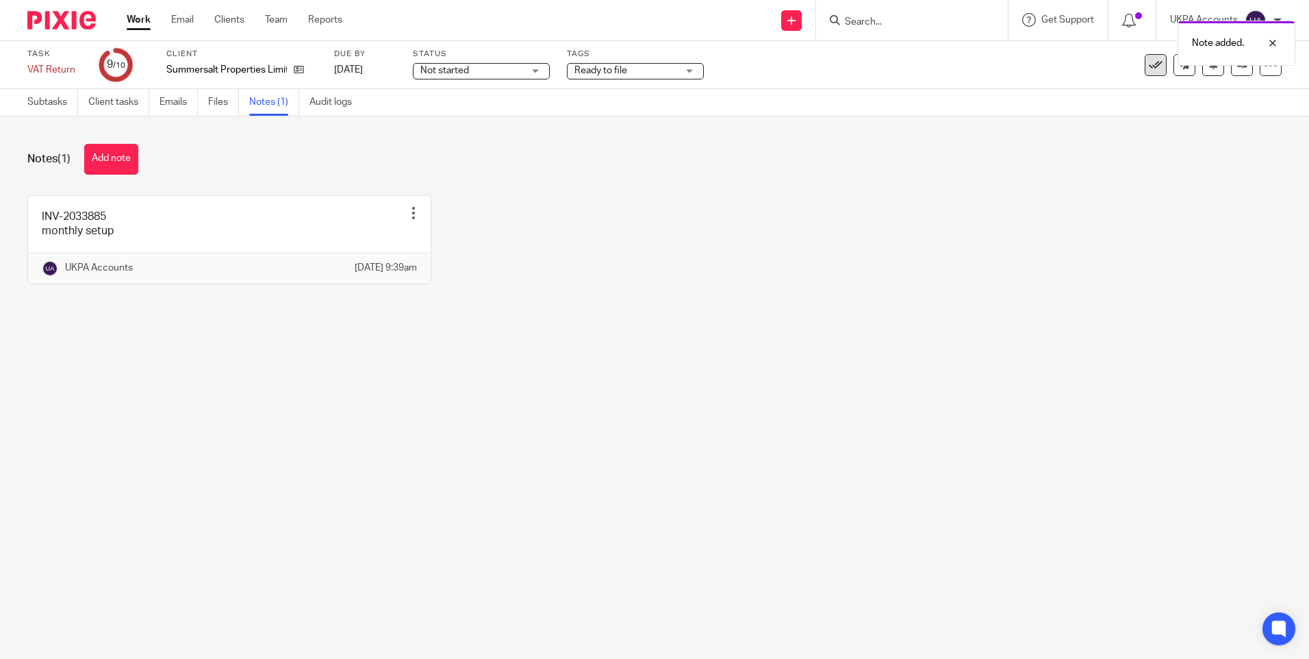
click at [1149, 69] on icon at bounding box center [1156, 65] width 14 height 14
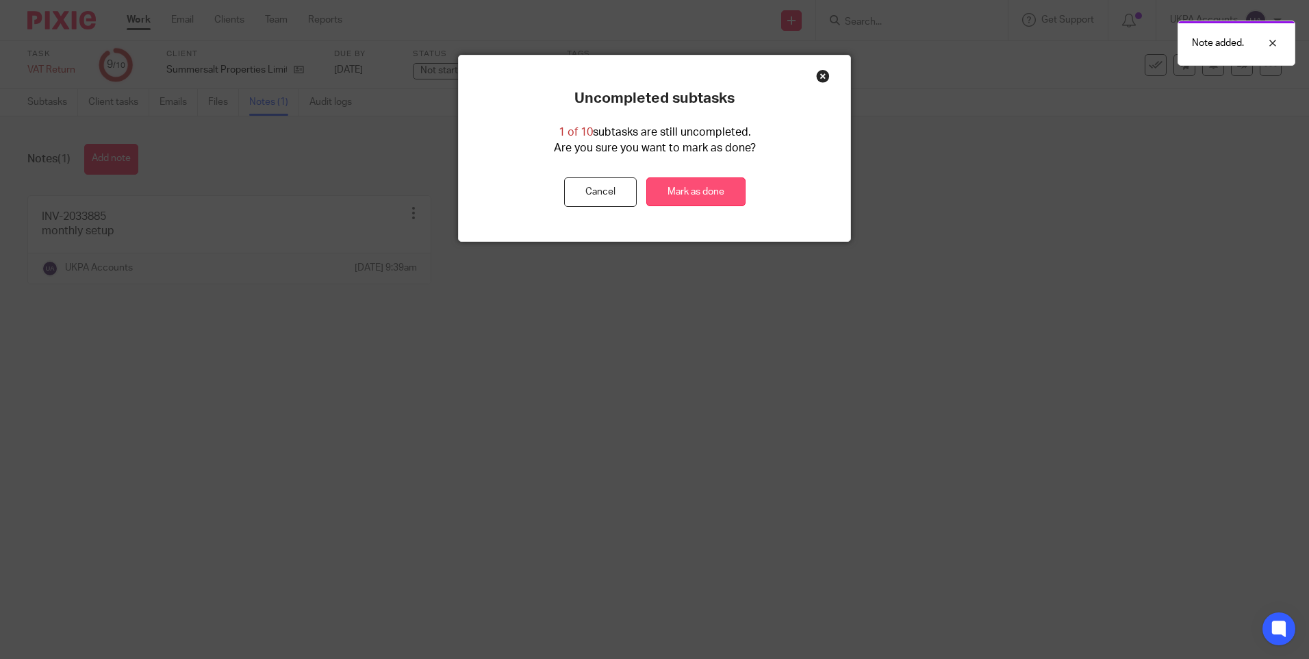
click at [665, 191] on link "Mark as done" at bounding box center [695, 191] width 99 height 29
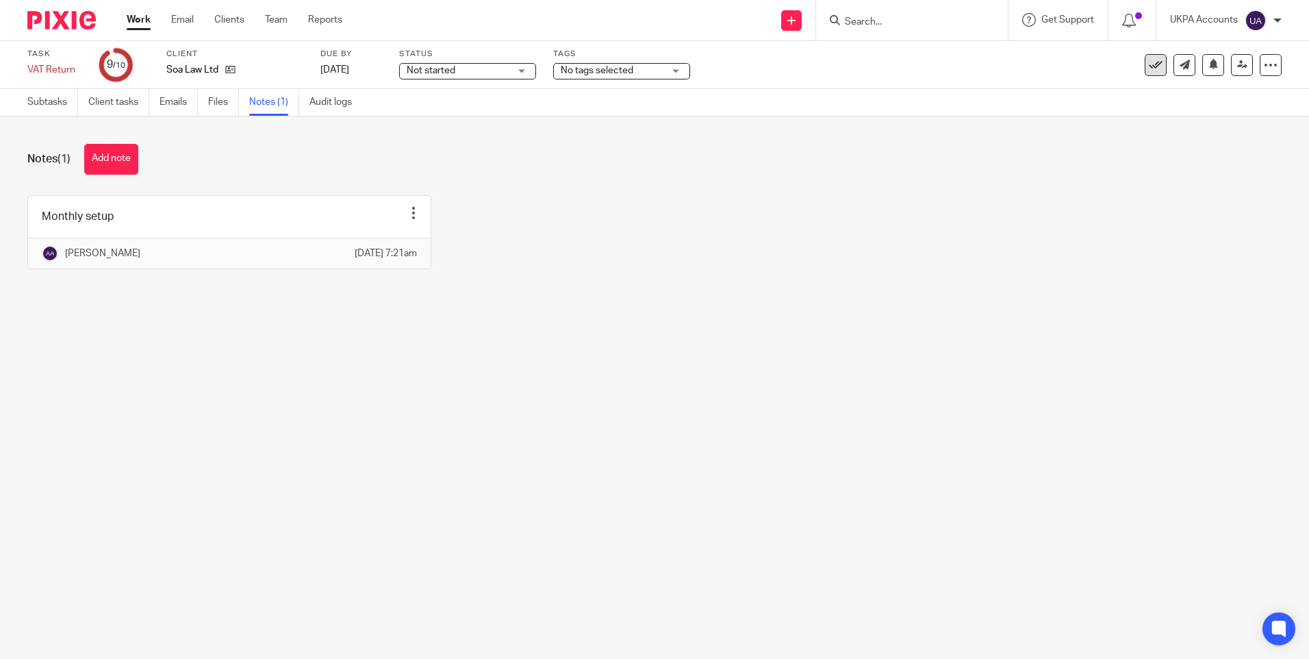
click at [1149, 64] on icon at bounding box center [1156, 65] width 14 height 14
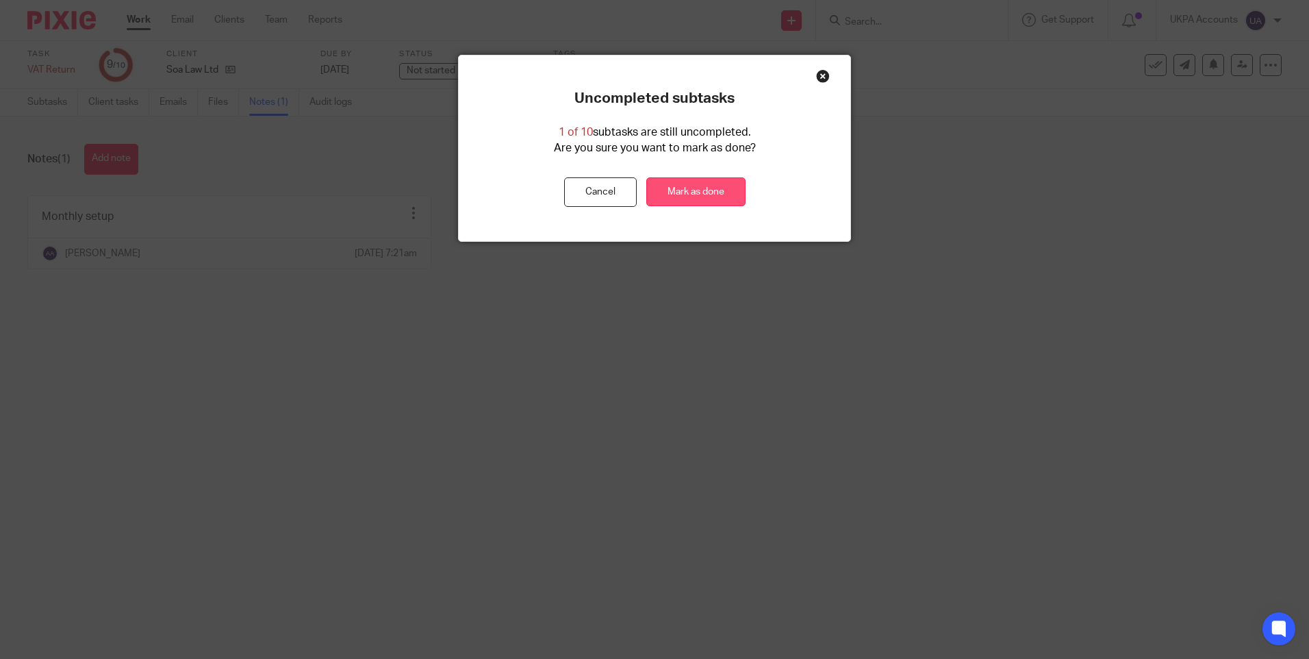
click at [700, 188] on link "Mark as done" at bounding box center [695, 191] width 99 height 29
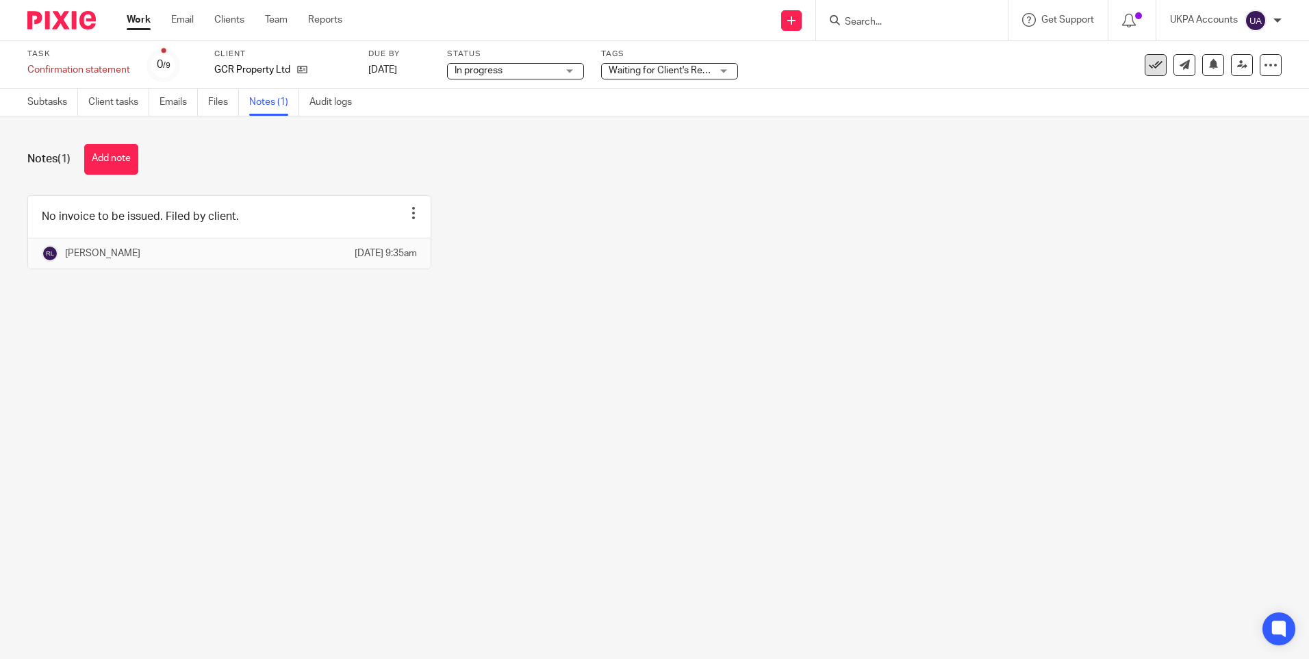
click at [1149, 60] on icon at bounding box center [1156, 65] width 14 height 14
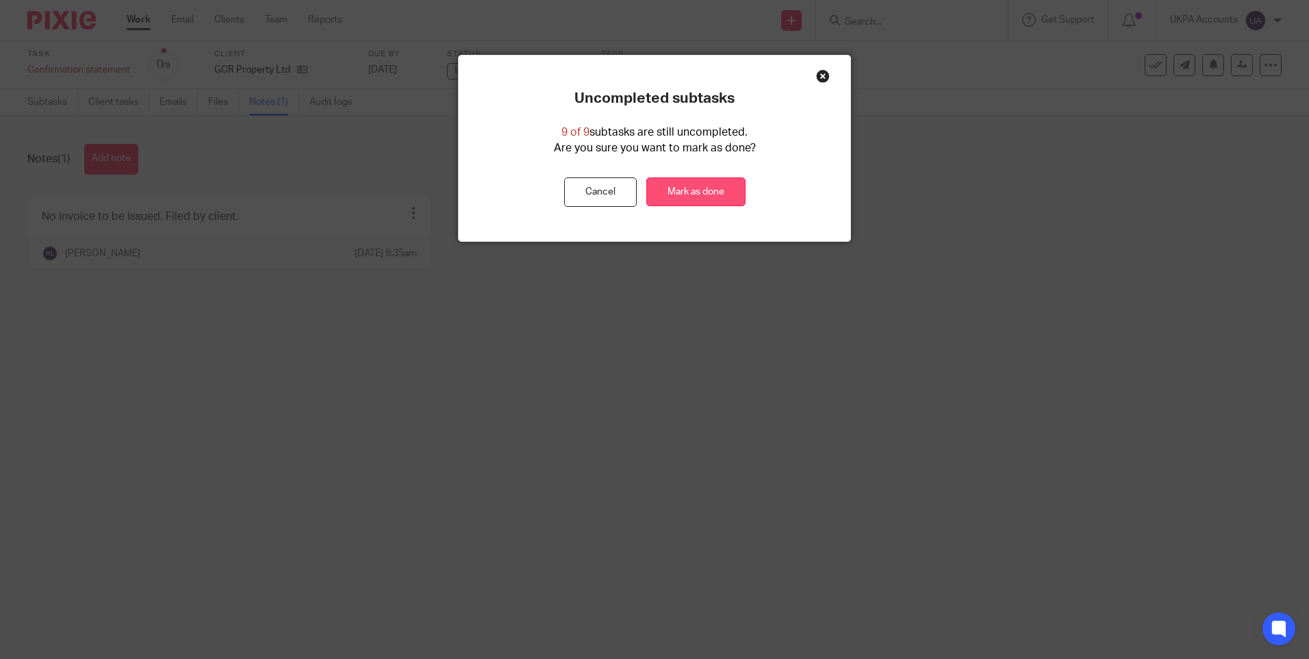
click at [685, 186] on link "Mark as done" at bounding box center [695, 191] width 99 height 29
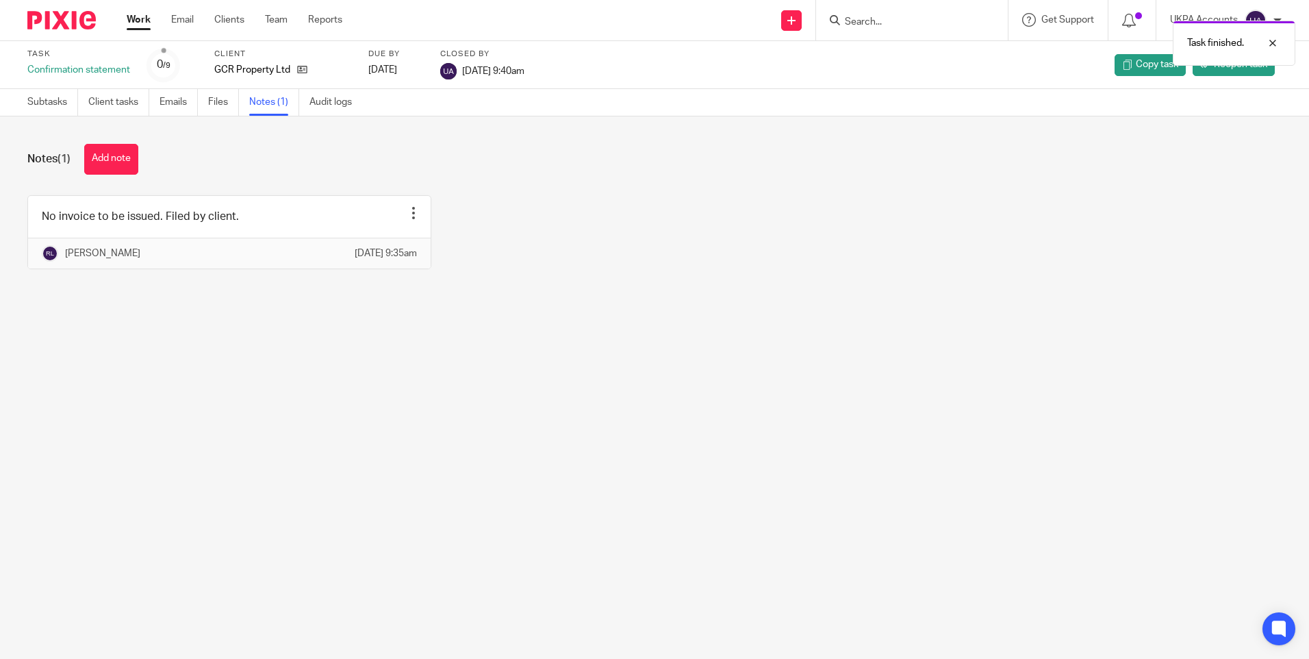
click at [140, 17] on link "Work" at bounding box center [139, 20] width 24 height 14
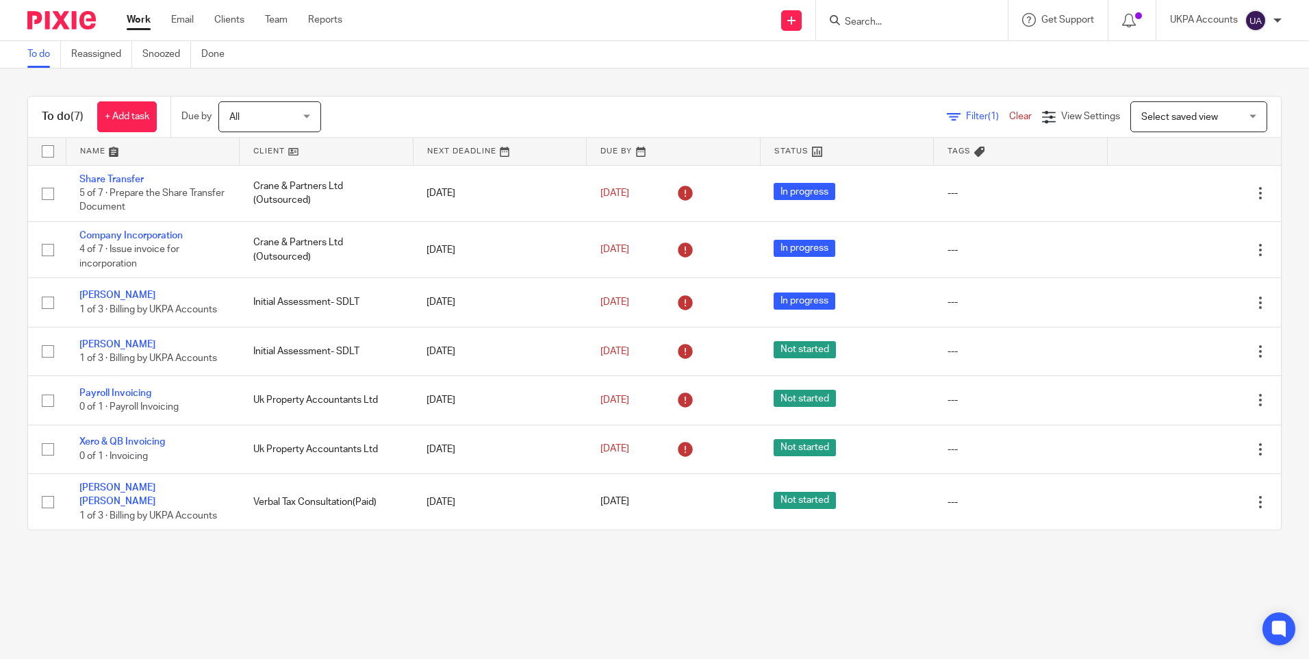
click at [868, 17] on input "Search" at bounding box center [904, 22] width 123 height 12
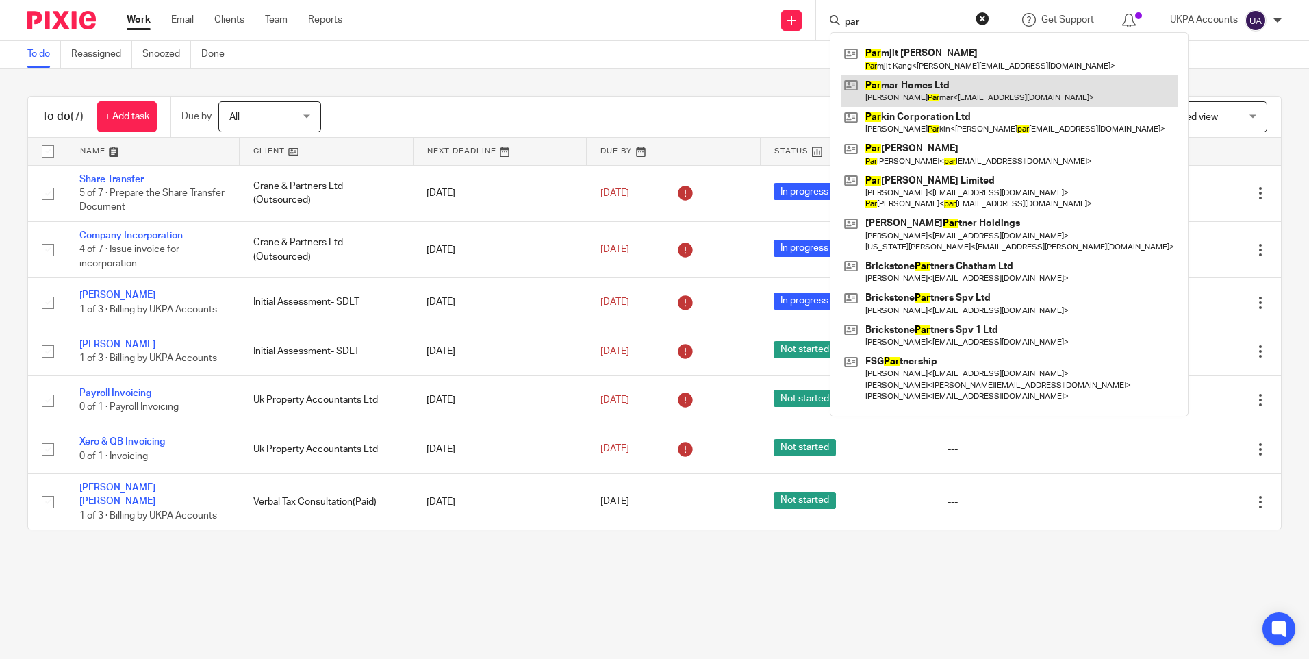
type input "par"
click at [882, 93] on link at bounding box center [1009, 90] width 337 height 31
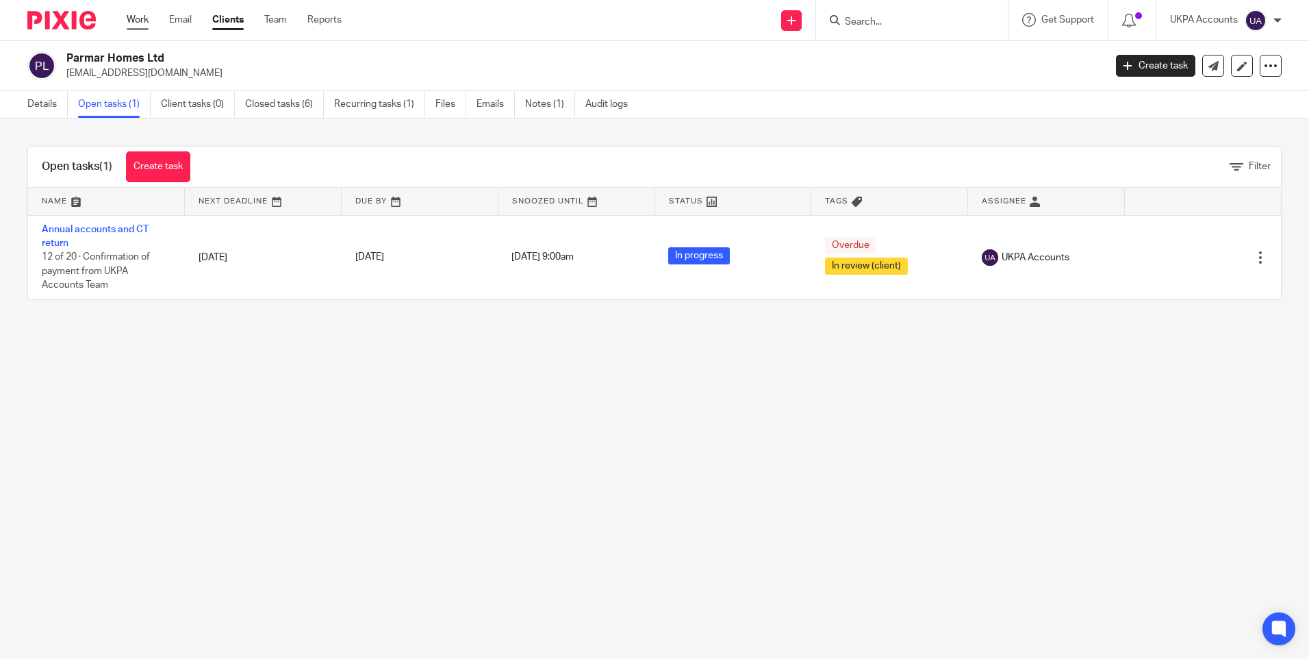
click at [144, 19] on link "Work" at bounding box center [138, 20] width 22 height 14
